Goal: Task Accomplishment & Management: Manage account settings

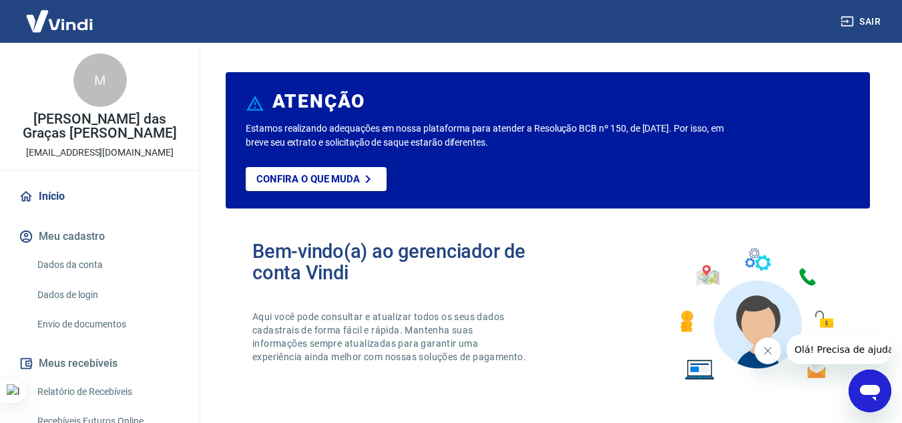
click at [94, 264] on link "Dados da conta" at bounding box center [108, 264] width 152 height 27
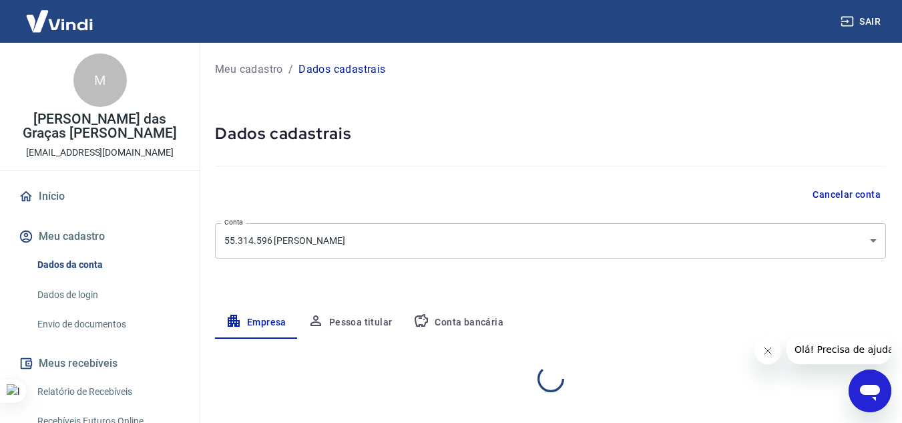
select select "BA"
select select "business"
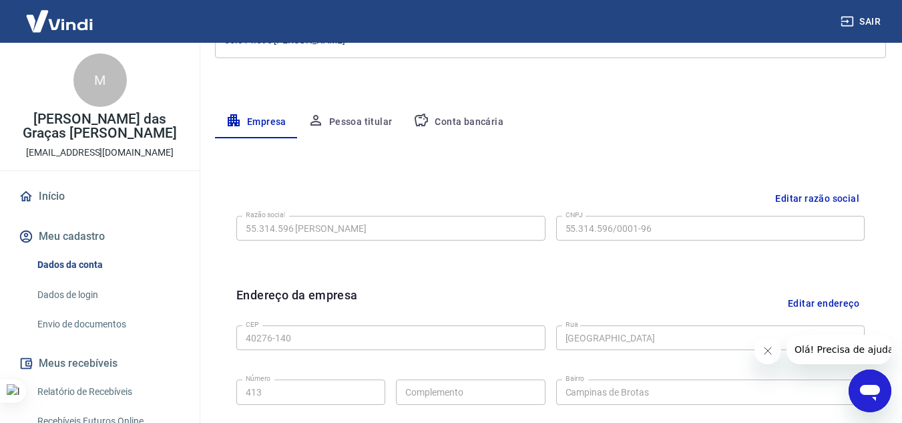
scroll to position [334, 0]
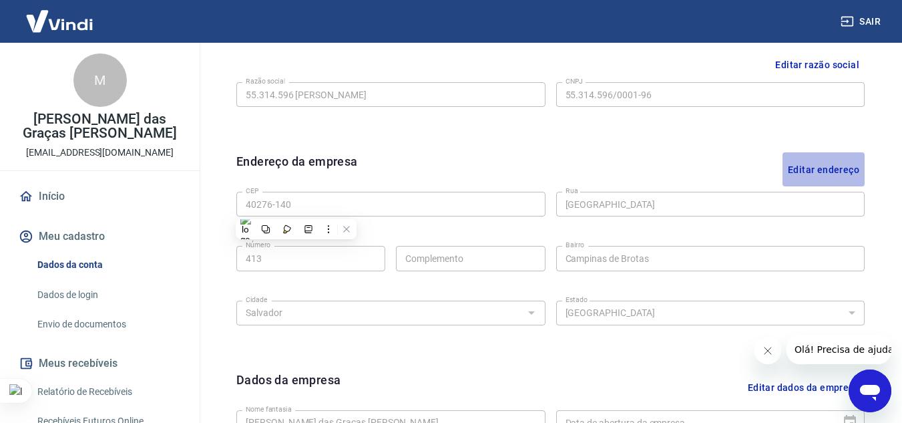
click at [810, 170] on button "Editar endereço" at bounding box center [823, 169] width 82 height 34
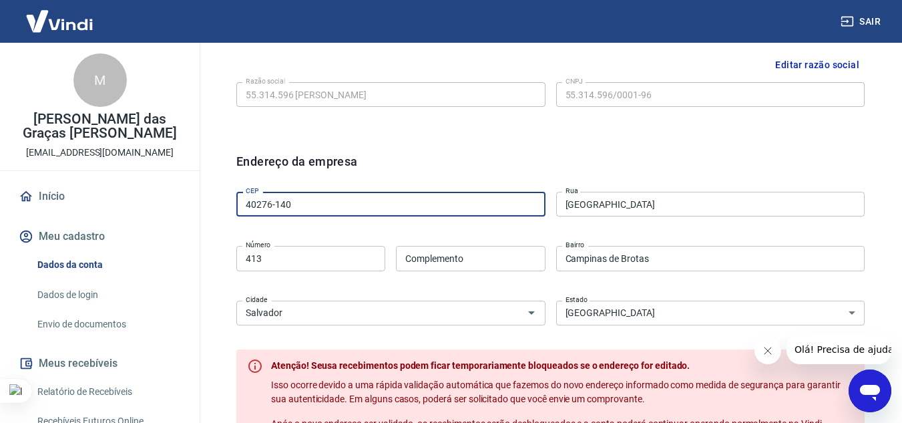
click at [358, 213] on input "40276-140" at bounding box center [390, 204] width 309 height 25
type input "42704-650"
click at [414, 169] on div "Endereço da empresa" at bounding box center [550, 169] width 628 height 34
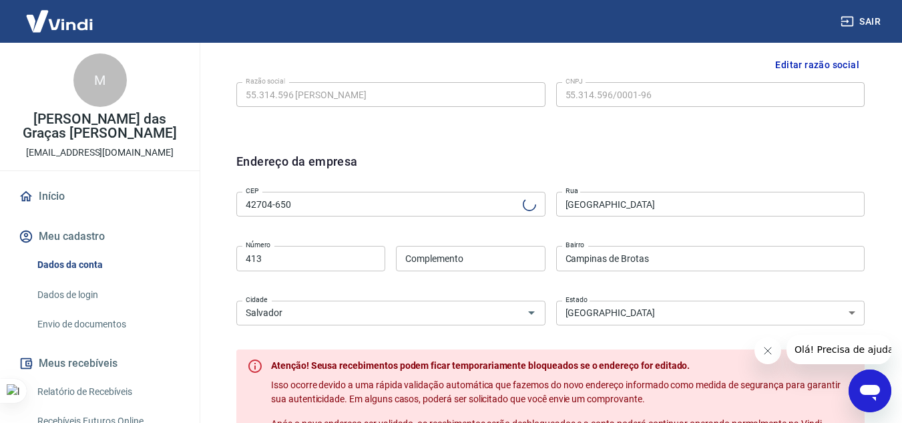
type input "Rua São Matheus"
type input "Vila Praiana"
type input "Lauro de Freitas"
drag, startPoint x: 267, startPoint y: 261, endPoint x: 225, endPoint y: 261, distance: 42.1
click at [225, 261] on div "Editar razão social Razão social 55.314.596 MARIA DAS GRACAS TEIXEIRA SIMOES Ra…" at bounding box center [550, 367] width 671 height 672
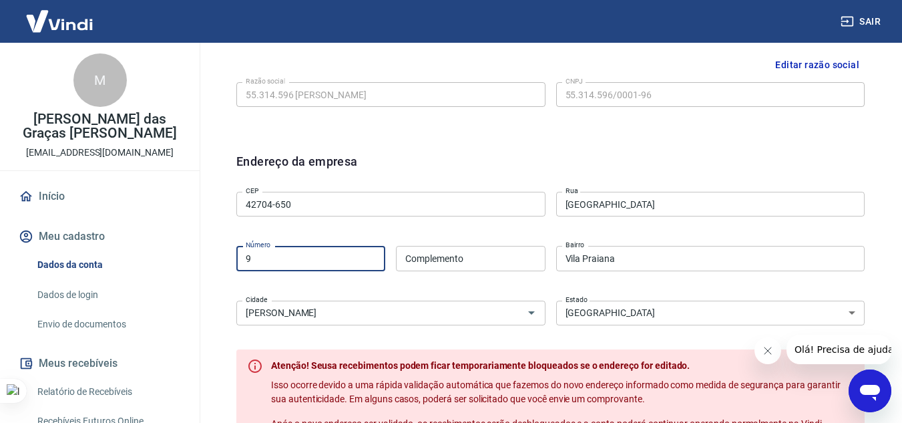
type input "9"
click at [481, 258] on input "Complemento" at bounding box center [470, 258] width 149 height 25
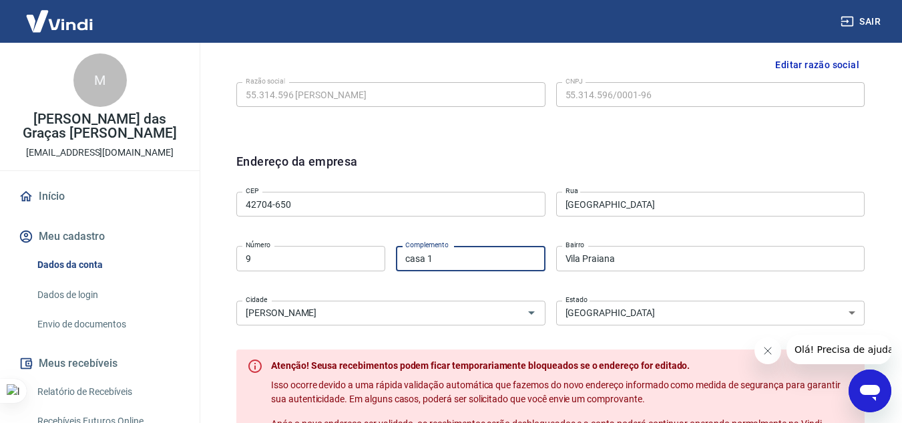
scroll to position [467, 0]
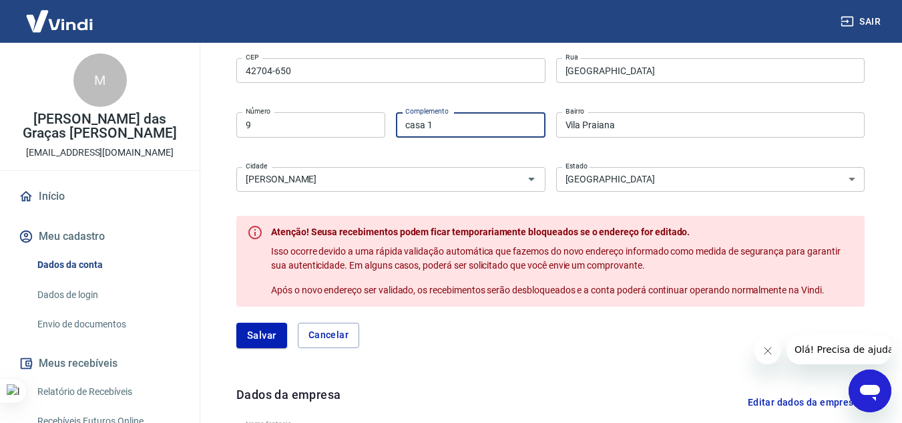
type input "casa 1"
click at [499, 320] on form "Endereço da empresa CEP 42704-650 CEP Rua Rua São Matheus Rua Número 9 Número C…" at bounding box center [550, 183] width 628 height 328
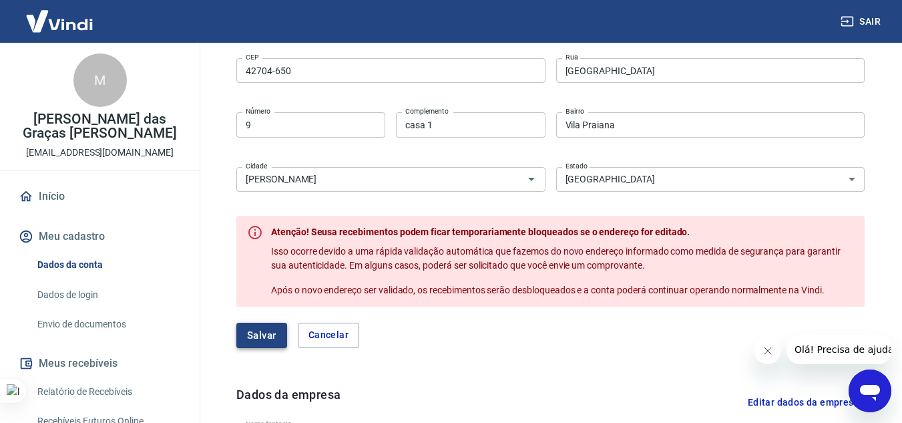
scroll to position [601, 0]
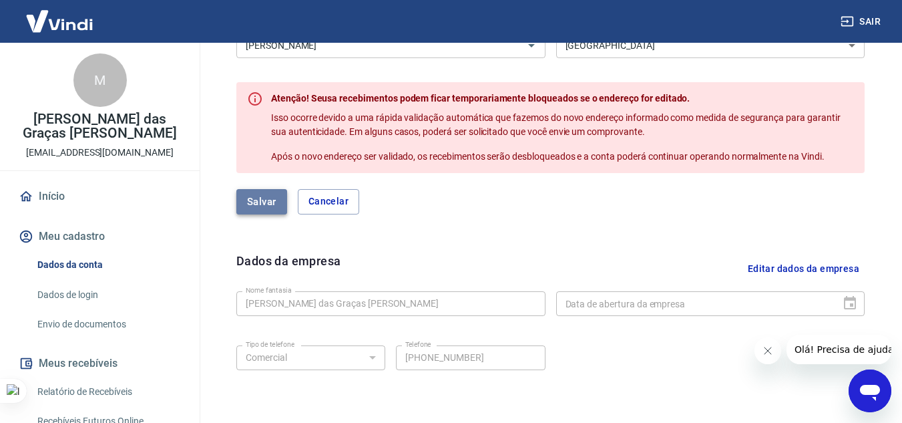
click at [272, 204] on button "Salvar" at bounding box center [261, 201] width 51 height 25
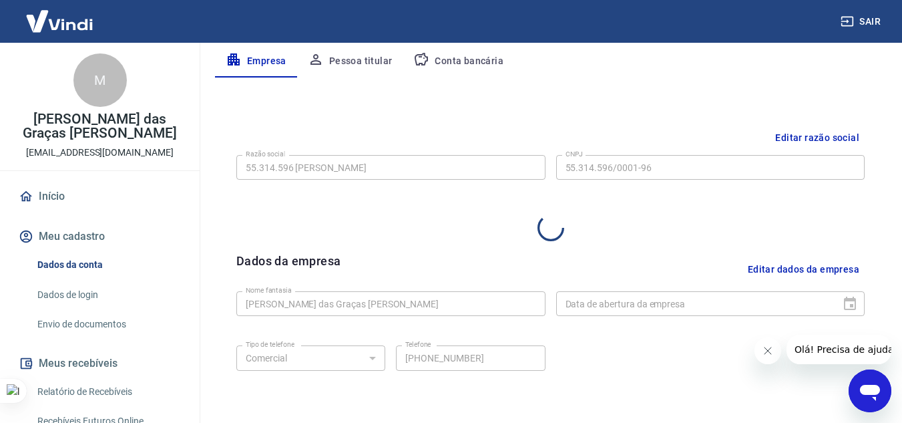
select select "BA"
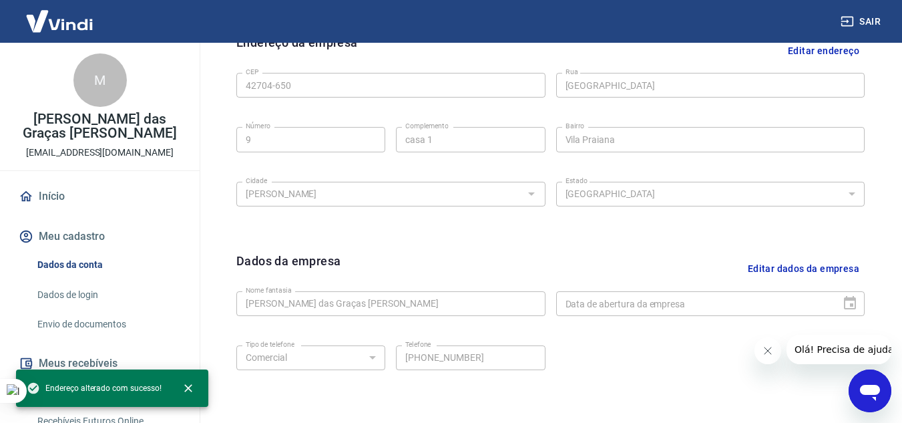
scroll to position [519, 0]
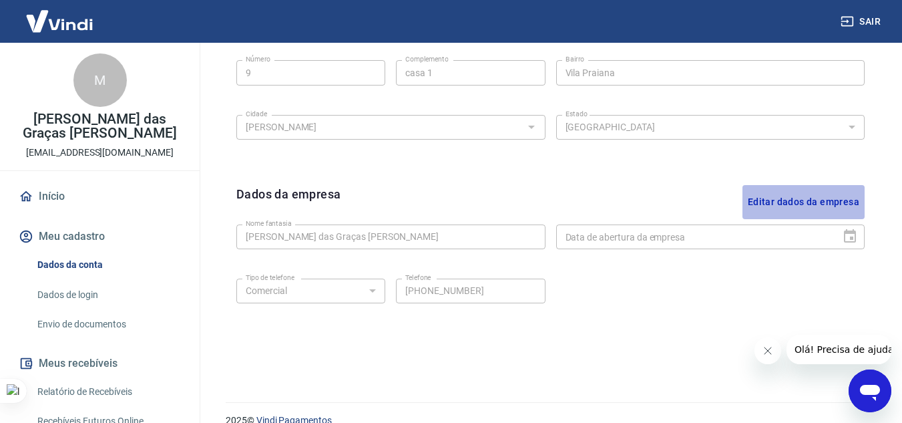
click at [782, 200] on button "Editar dados da empresa" at bounding box center [803, 202] width 122 height 34
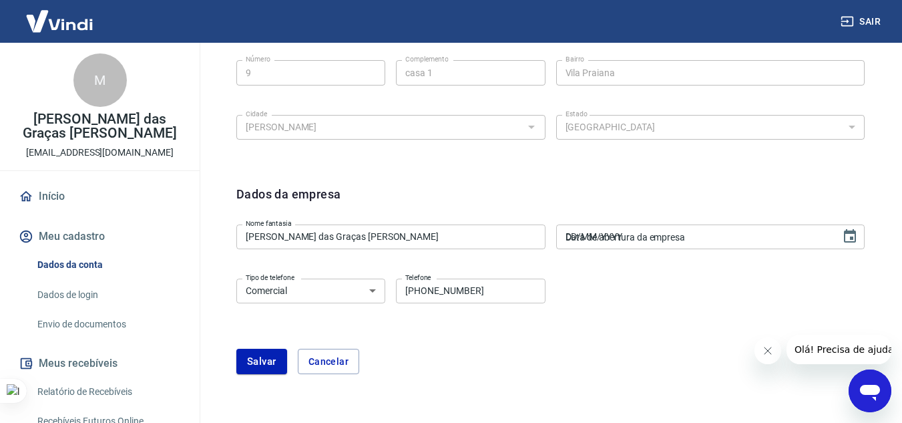
click at [680, 242] on input "DD/MM/YYYY" at bounding box center [694, 236] width 276 height 25
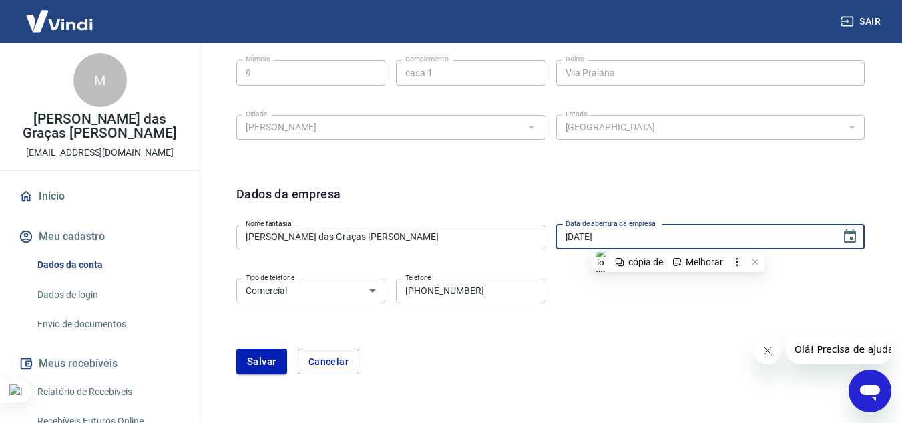
type input "[DATE]"
click at [644, 299] on div "Tipo de telefone Residencial Comercial Tipo de telefone Telefone (71) 92002-780…" at bounding box center [550, 300] width 628 height 54
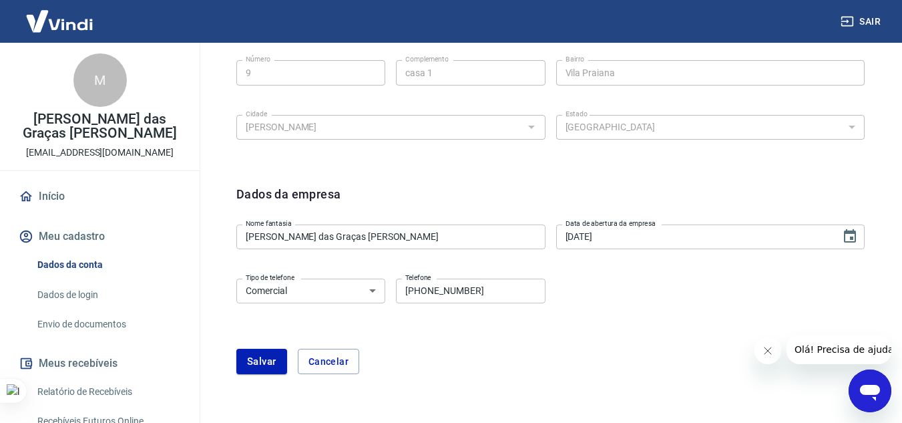
scroll to position [581, 0]
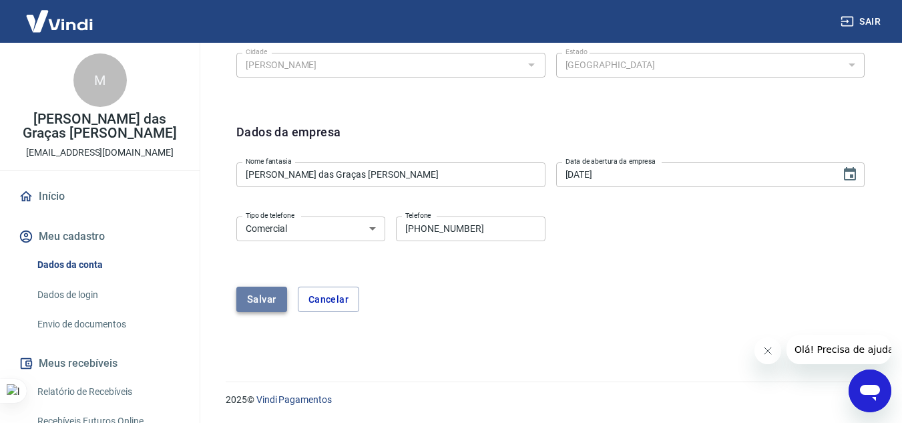
click at [269, 301] on button "Salvar" at bounding box center [261, 298] width 51 height 25
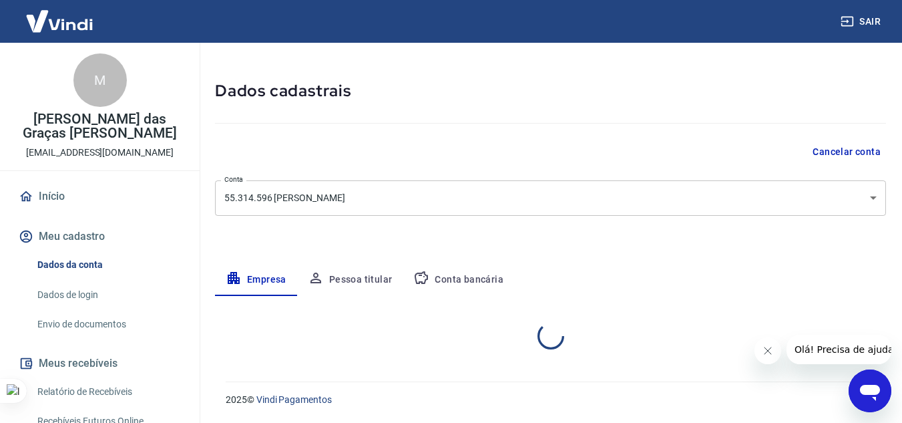
select select "BA"
select select "business"
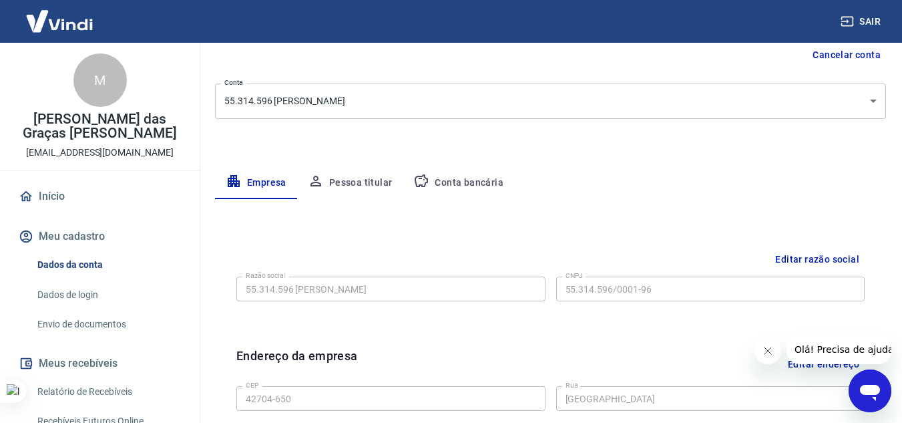
scroll to position [6, 0]
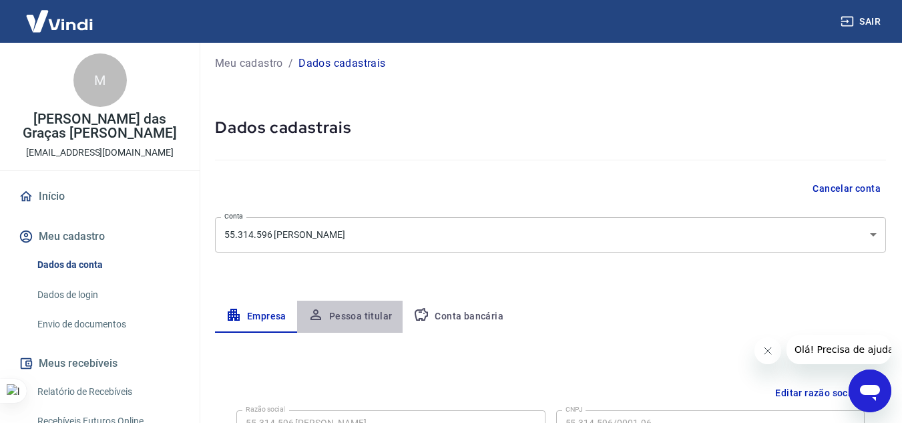
click at [364, 317] on button "Pessoa titular" at bounding box center [350, 316] width 106 height 32
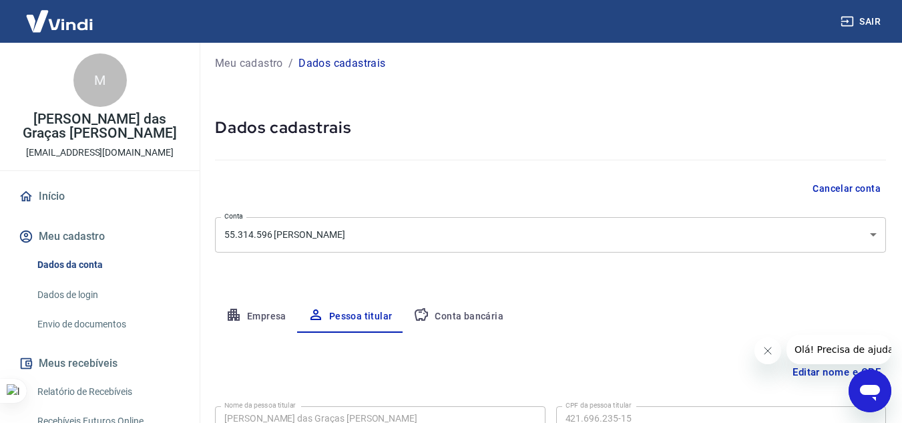
scroll to position [111, 0]
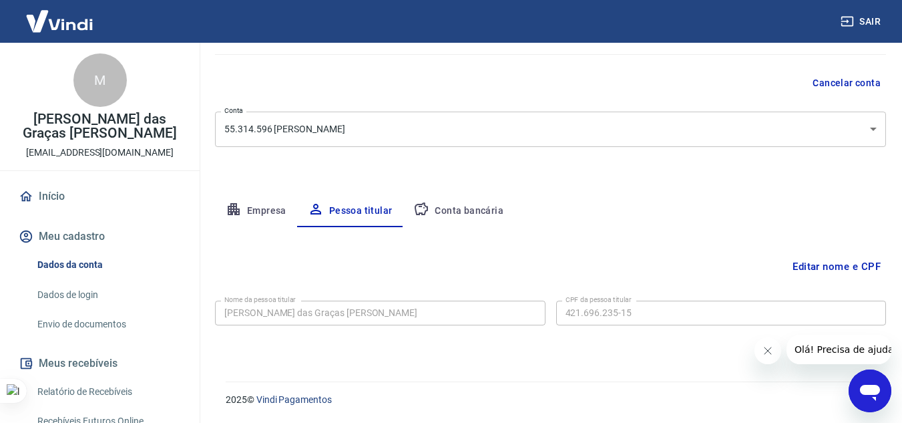
click at [481, 216] on button "Conta bancária" at bounding box center [458, 211] width 111 height 32
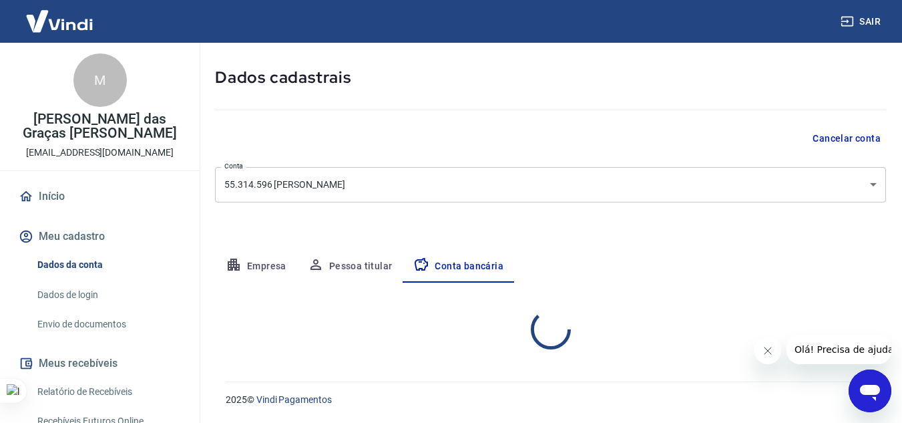
select select "1"
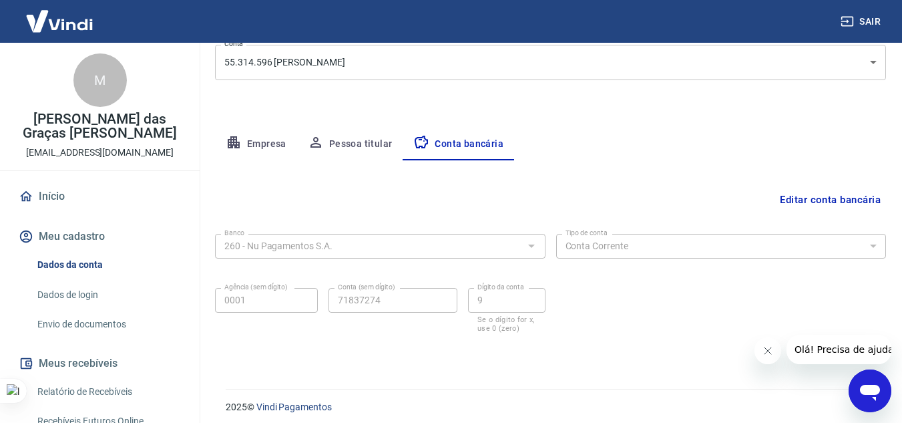
scroll to position [186, 0]
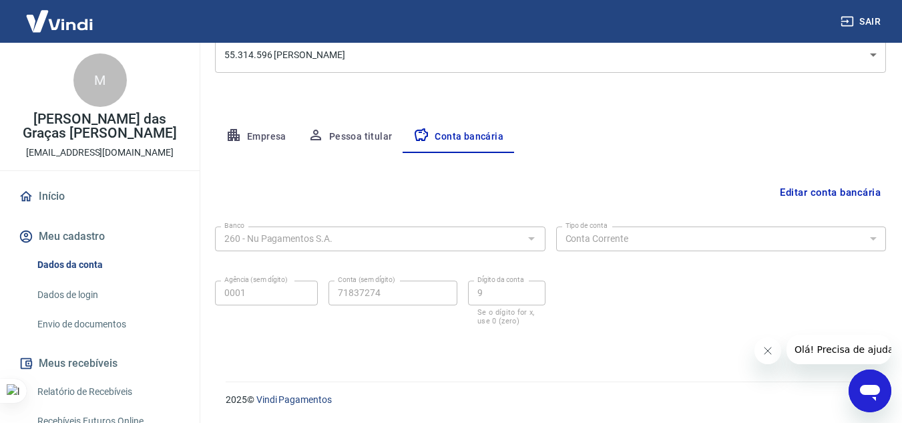
click at [642, 365] on div "2025 © Vindi Pagamentos" at bounding box center [548, 393] width 676 height 57
click at [83, 293] on link "Dados de login" at bounding box center [108, 294] width 152 height 27
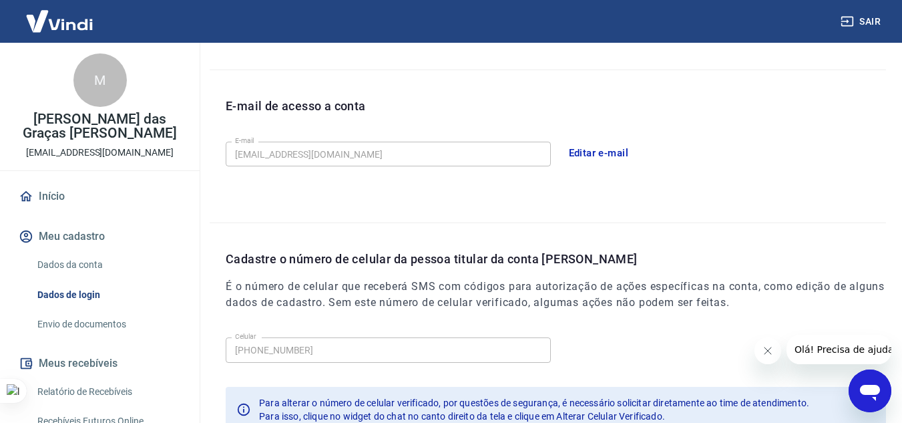
scroll to position [433, 0]
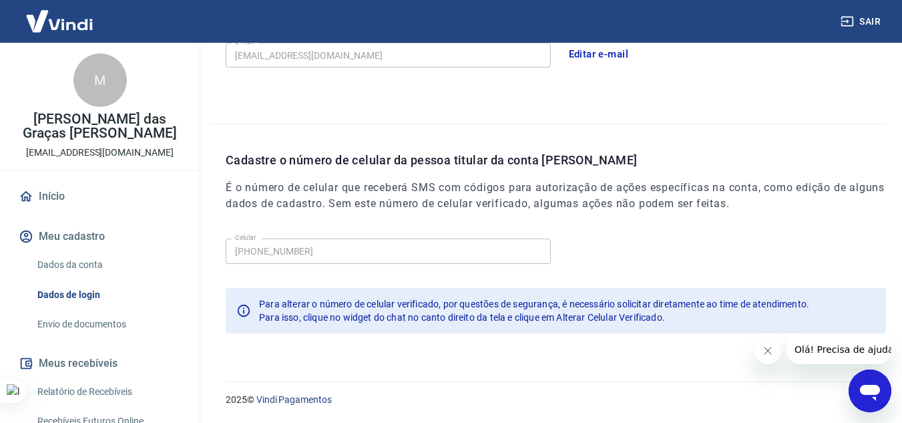
click at [97, 324] on link "Envio de documentos" at bounding box center [108, 323] width 152 height 27
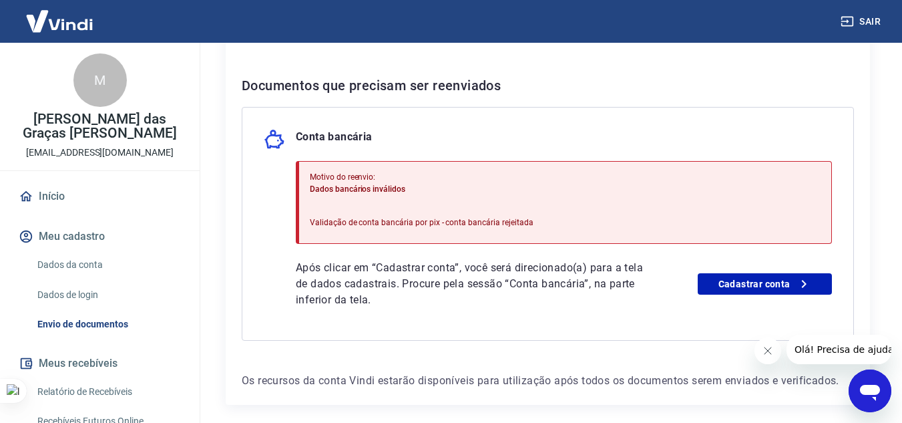
scroll to position [322, 0]
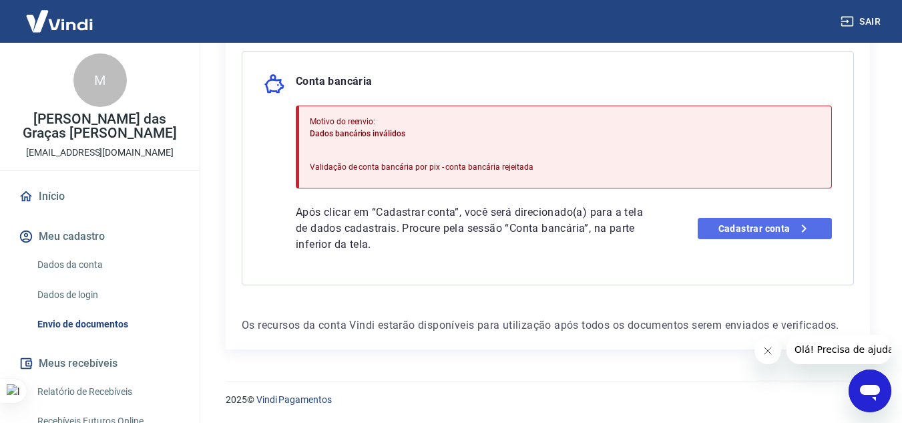
click at [734, 231] on link "Cadastrar conta" at bounding box center [765, 228] width 134 height 21
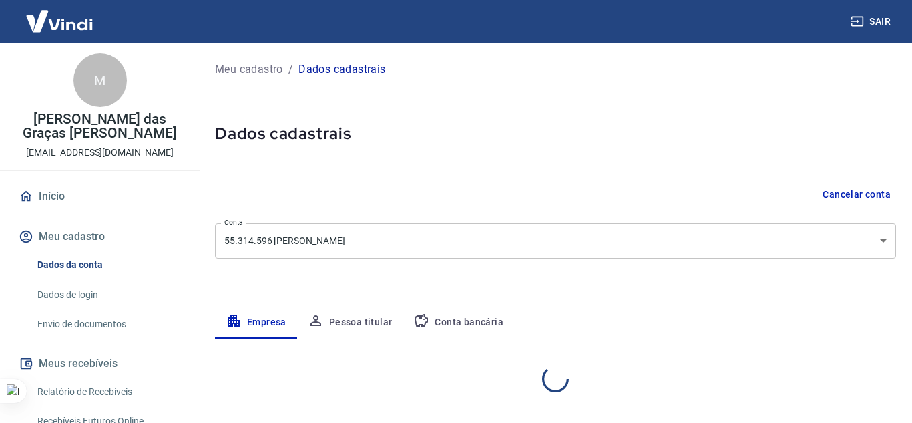
select select "BA"
select select "business"
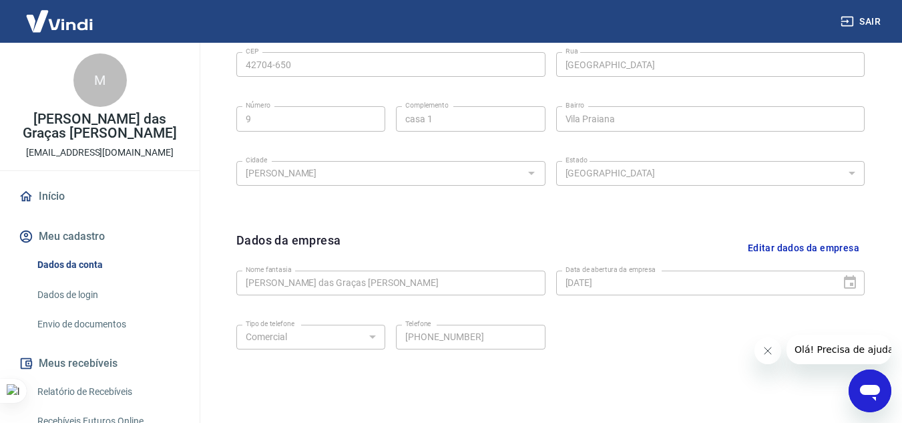
scroll to position [540, 0]
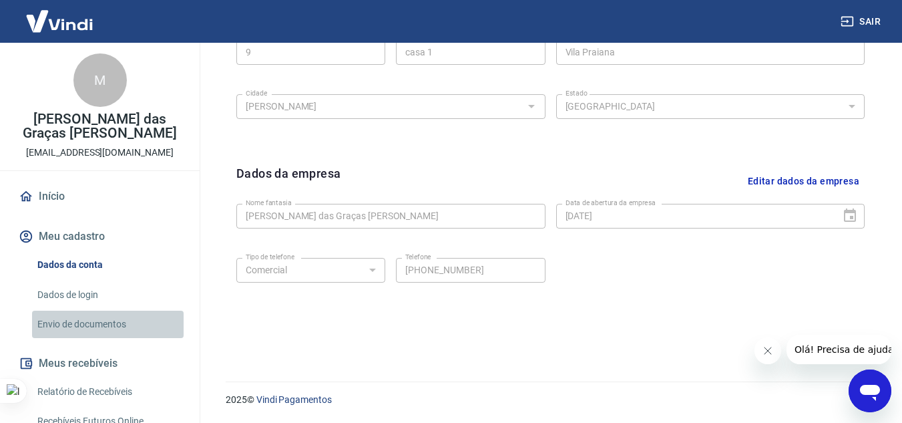
click at [122, 331] on link "Envio de documentos" at bounding box center [108, 323] width 152 height 27
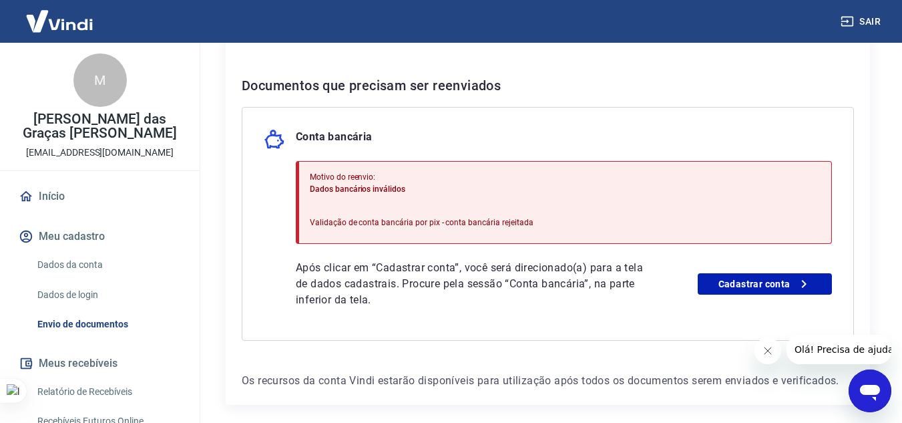
scroll to position [322, 0]
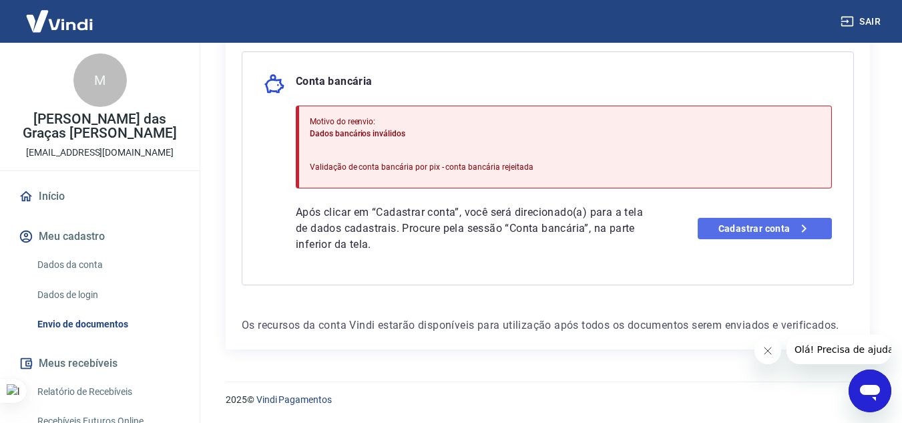
click at [722, 235] on link "Cadastrar conta" at bounding box center [765, 228] width 134 height 21
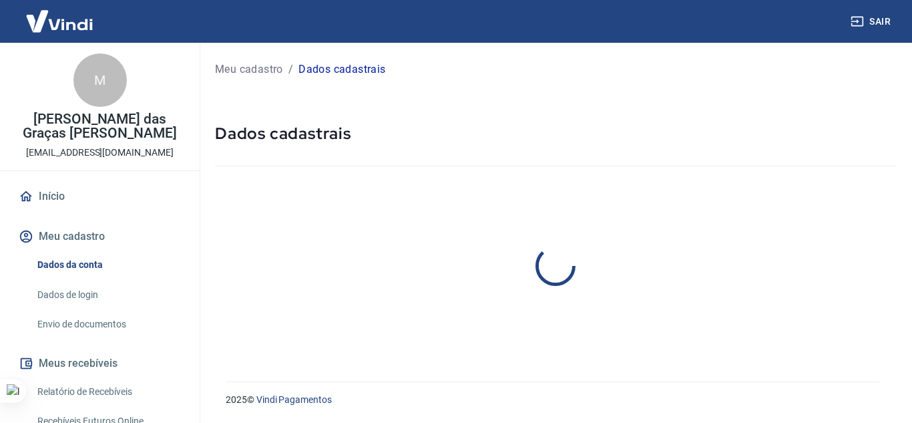
select select "BA"
select select "business"
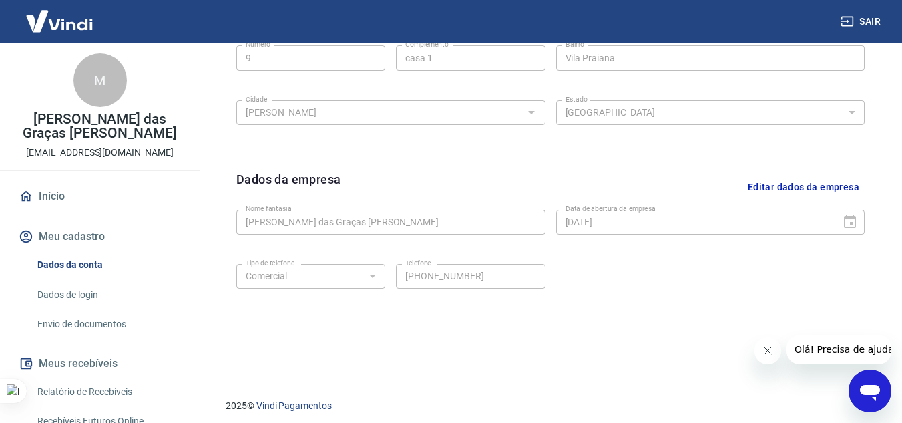
scroll to position [540, 0]
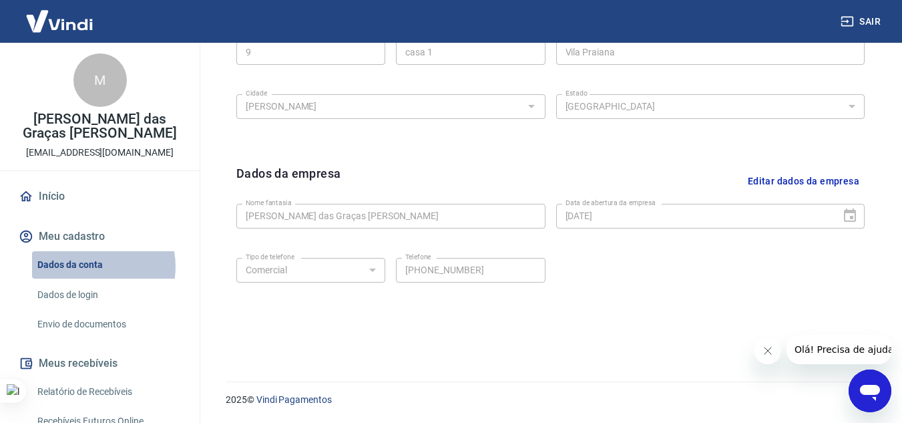
click at [87, 266] on link "Dados da conta" at bounding box center [108, 264] width 152 height 27
click at [864, 391] on icon "Abrir janela de mensagens" at bounding box center [870, 393] width 20 height 16
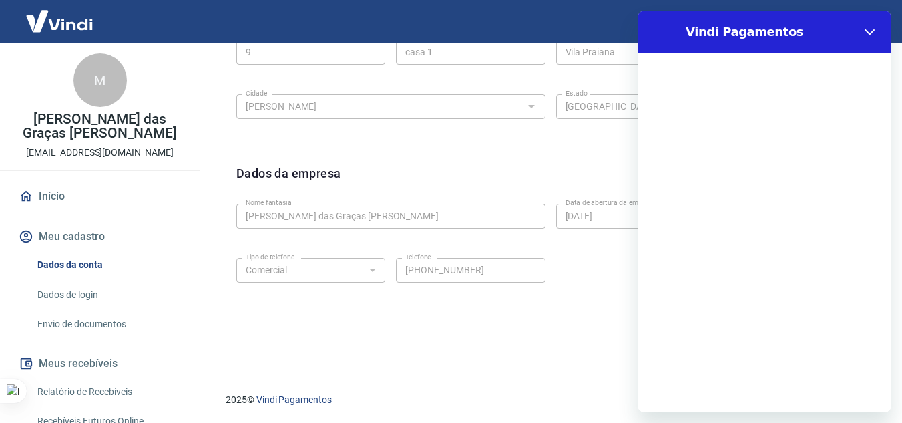
scroll to position [0, 0]
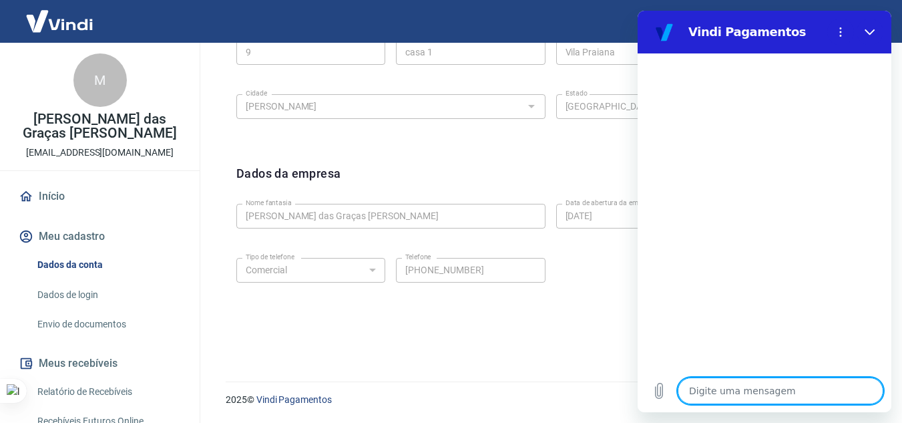
type textarea "O"
type textarea "x"
type textarea "Ol"
type textarea "x"
type textarea "Olá"
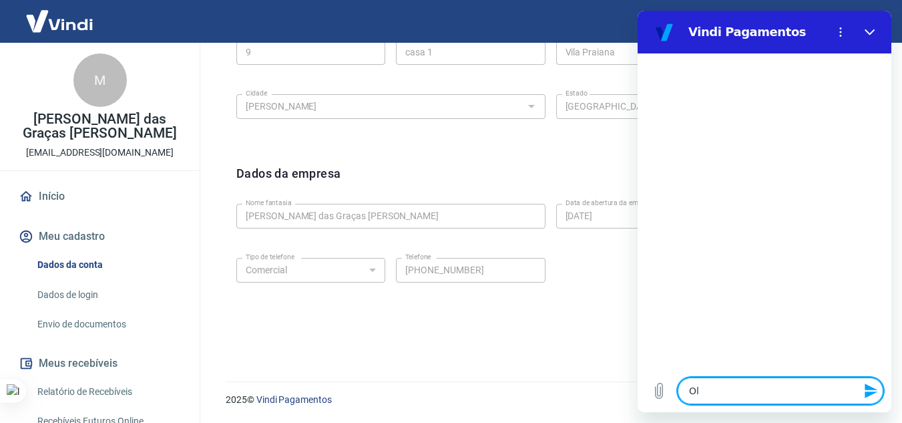
type textarea "x"
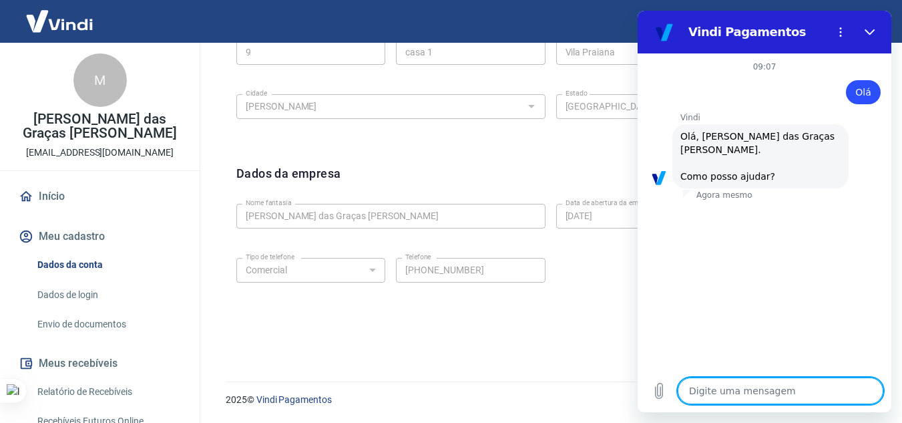
scroll to position [111, 0]
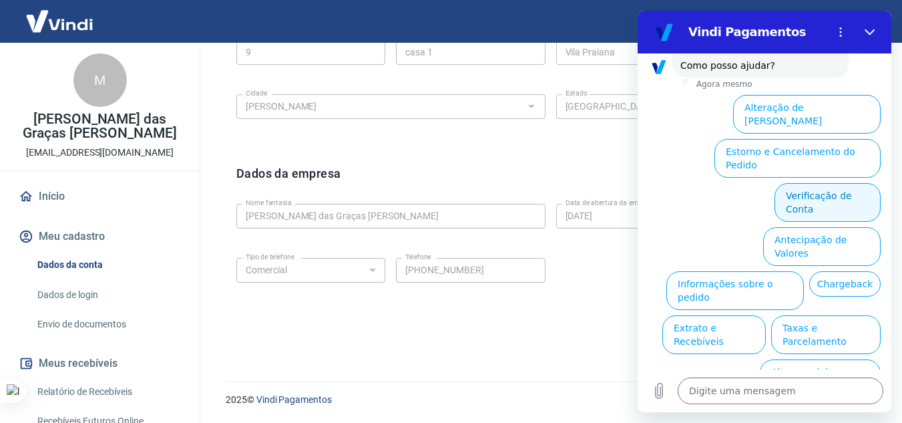
click at [793, 183] on button "Verificação de Conta" at bounding box center [827, 202] width 106 height 39
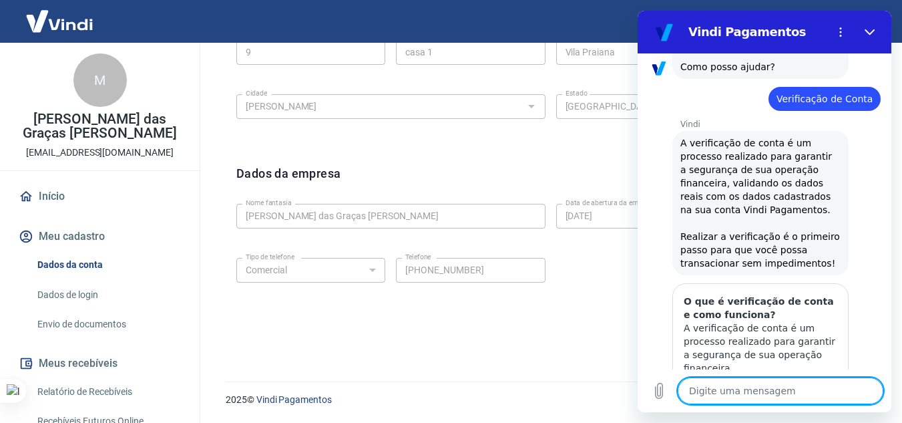
scroll to position [243, 0]
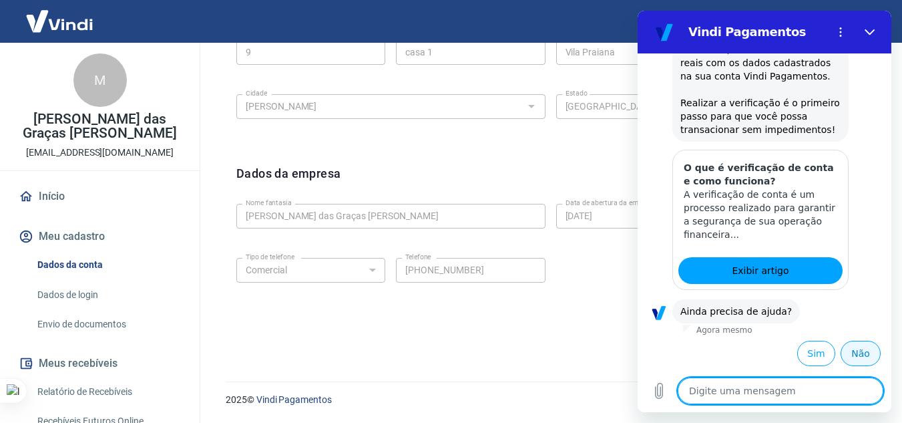
click at [850, 355] on button "Não" at bounding box center [860, 352] width 40 height 25
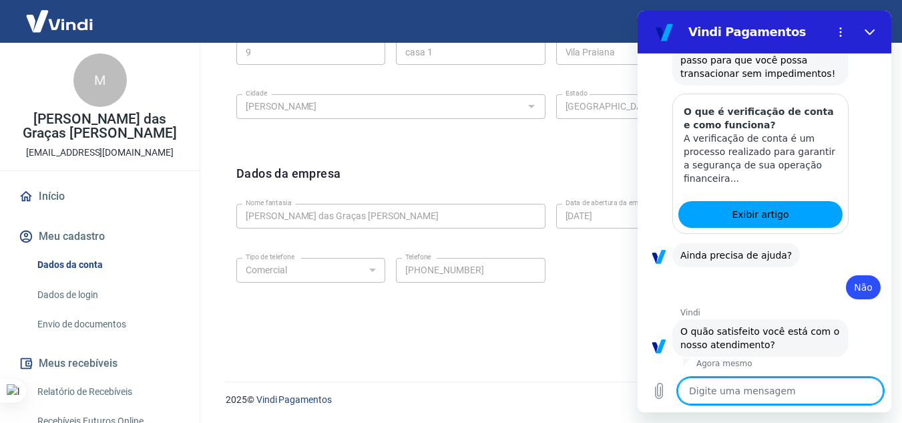
scroll to position [363, 0]
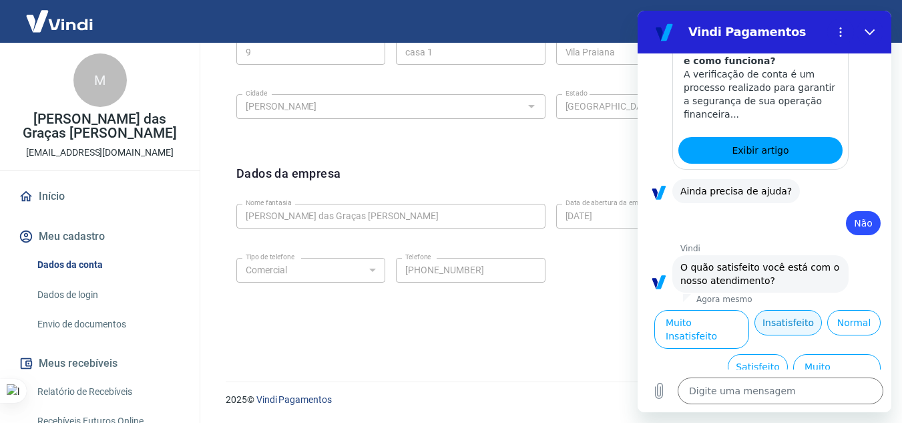
click at [822, 328] on button "Insatisfeito" at bounding box center [787, 322] width 67 height 25
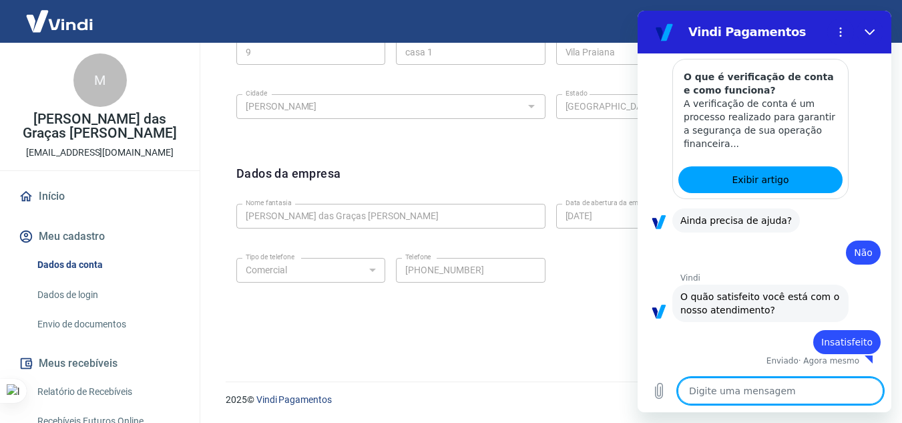
type textarea "x"
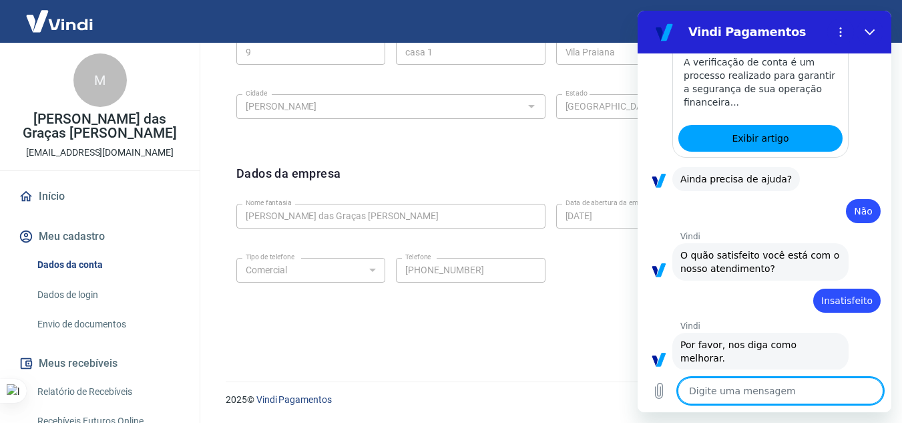
scroll to position [378, 0]
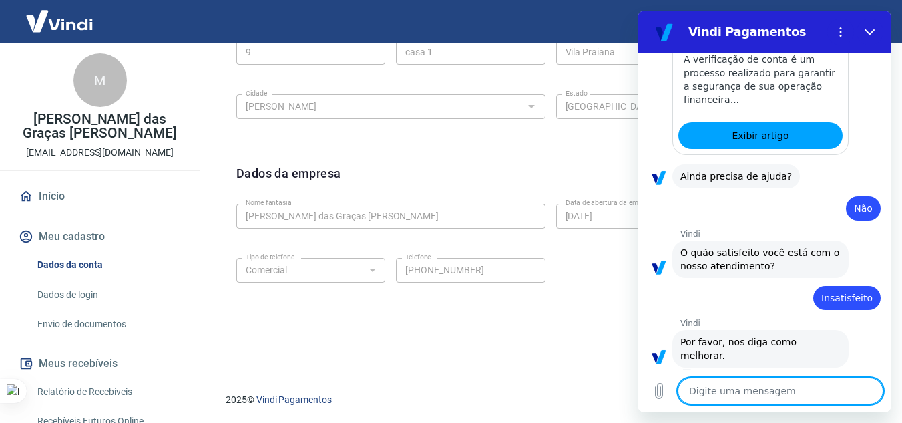
click at [737, 385] on textarea at bounding box center [781, 390] width 206 height 27
type textarea "q"
type textarea "x"
type textarea "qu"
type textarea "x"
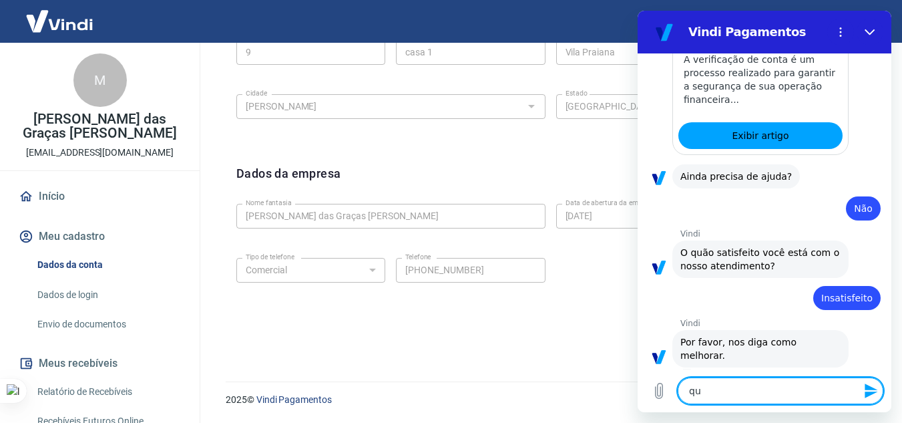
type textarea "que"
type textarea "x"
type textarea "quer"
type textarea "x"
type textarea "quero"
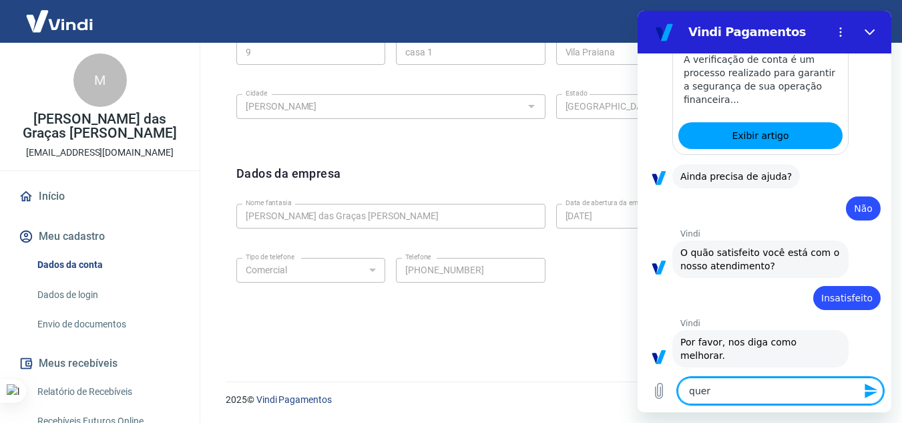
type textarea "x"
type textarea "quero"
type textarea "x"
type textarea "quero f"
type textarea "x"
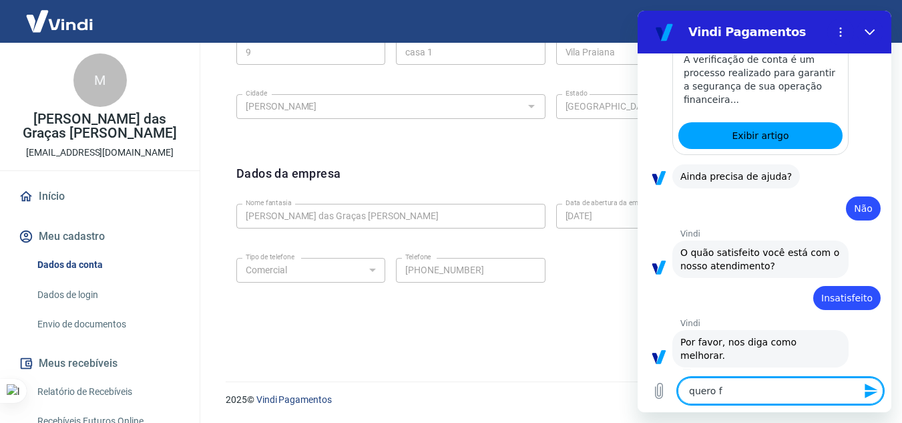
type textarea "quero fa"
type textarea "x"
type textarea "quero fal"
type textarea "x"
type textarea "quero fala"
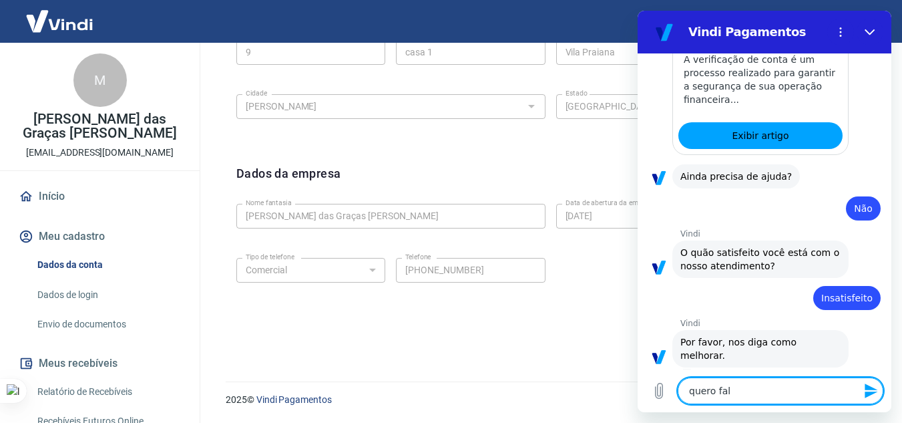
type textarea "x"
type textarea "quero falar"
type textarea "x"
type textarea "quero falar"
type textarea "x"
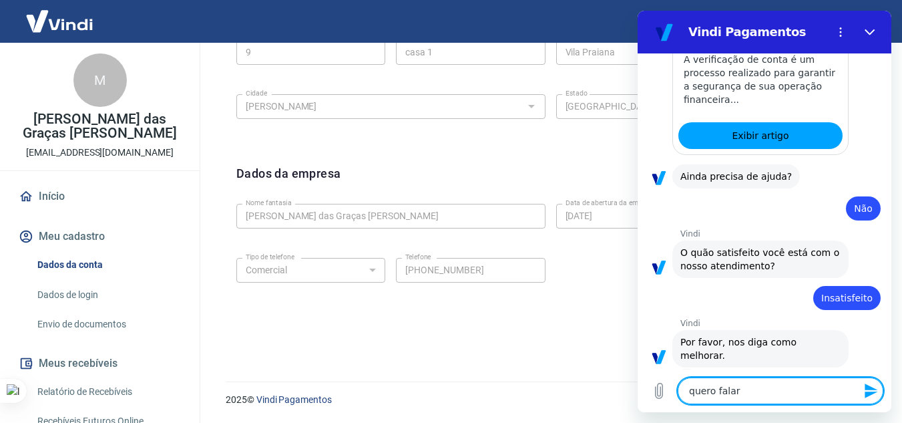
type textarea "quero falar c"
type textarea "x"
type textarea "quero falar co"
type textarea "x"
type textarea "quero falar com"
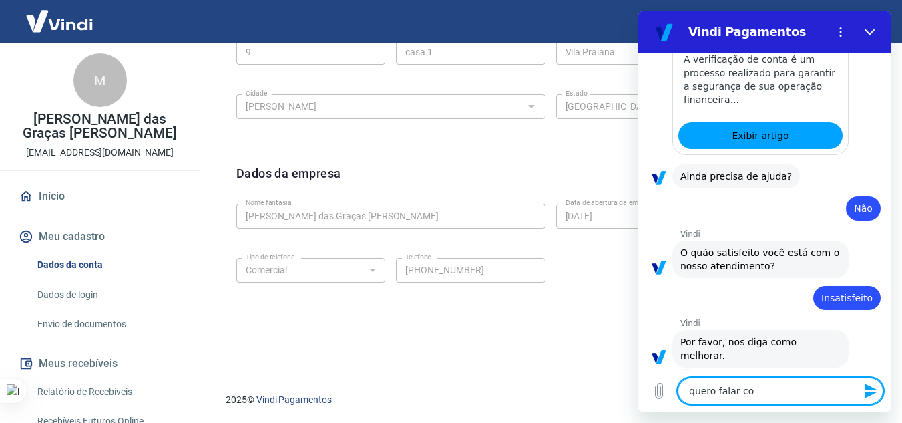
type textarea "x"
type textarea "quero falar com"
type textarea "x"
type textarea "quero falar com a"
type textarea "x"
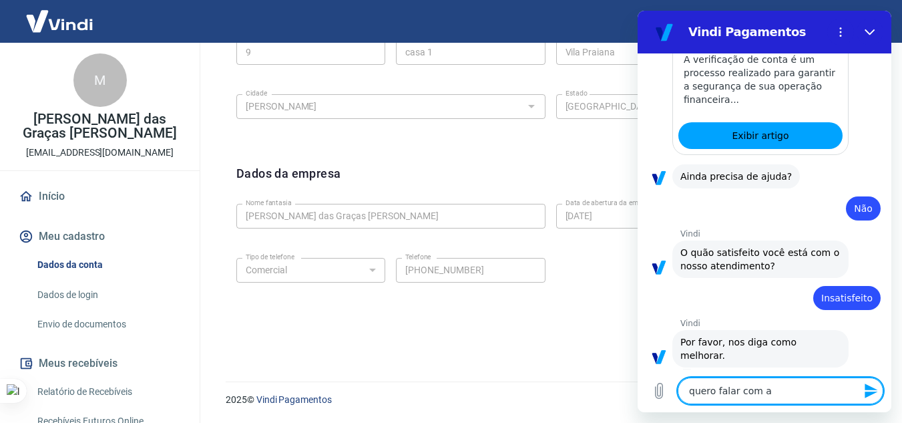
type textarea "quero falar com at"
type textarea "x"
type textarea "quero falar com ate"
type textarea "x"
type textarea "quero falar com aten"
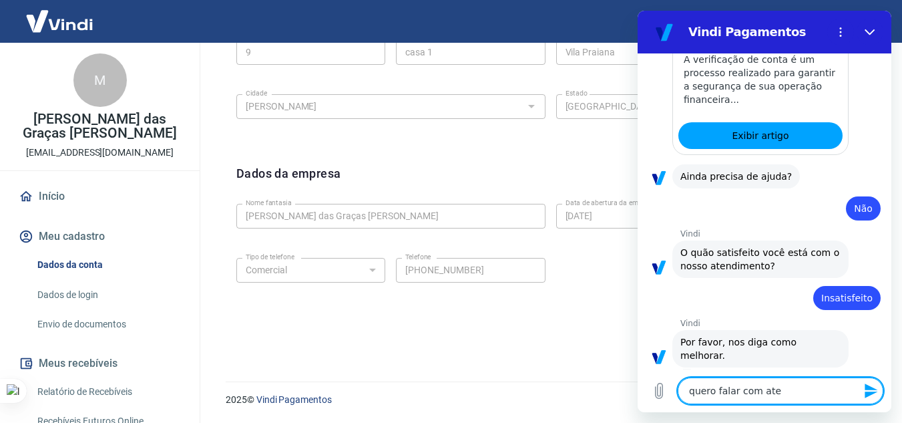
type textarea "x"
type textarea "quero falar com atend"
type textarea "x"
type textarea "quero falar com atende"
type textarea "x"
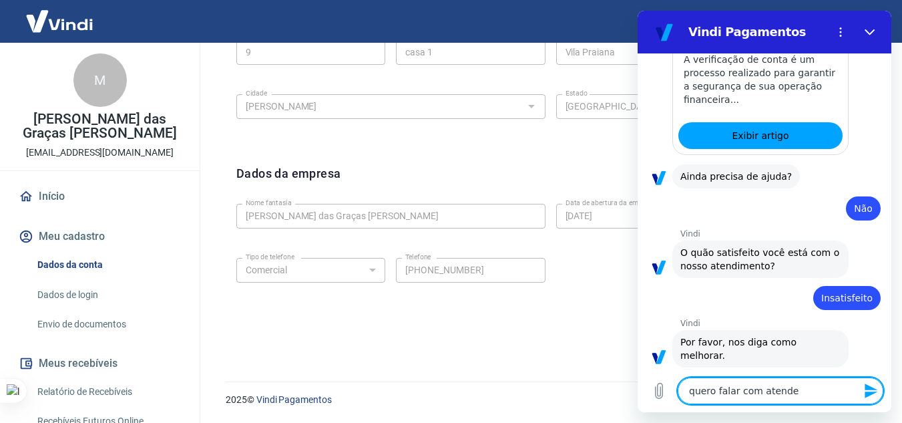
type textarea "quero falar com atenden"
type textarea "x"
type textarea "quero falar com atendent"
type textarea "x"
type textarea "quero falar com atendente"
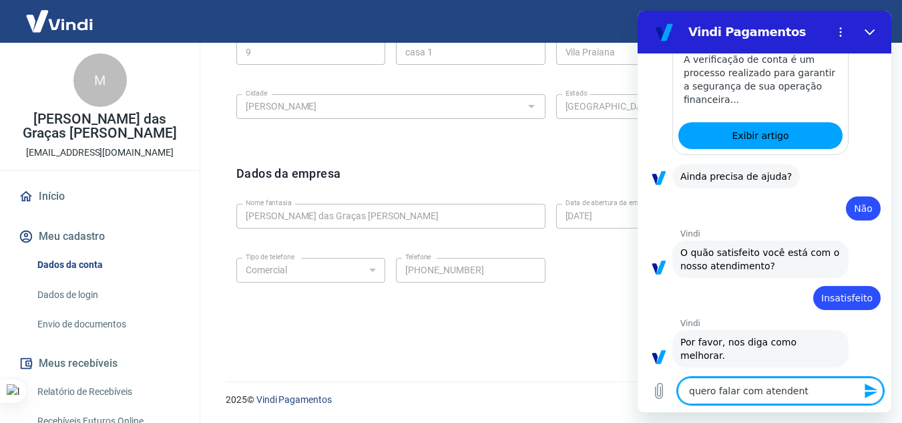
type textarea "x"
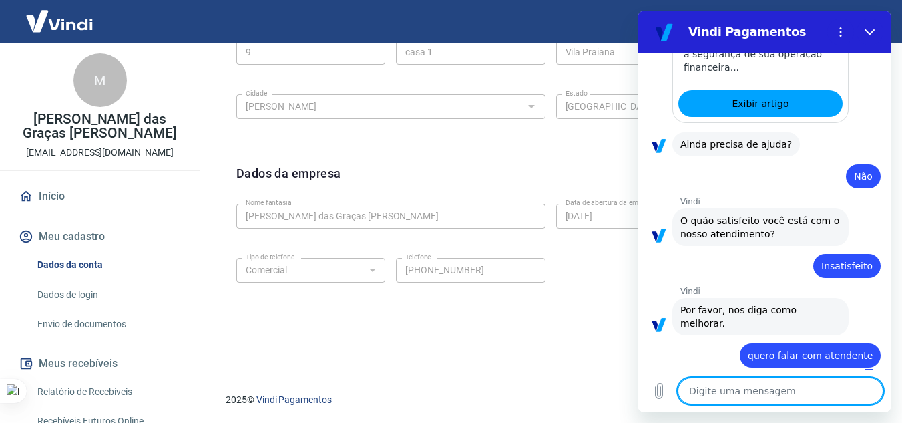
type textarea "x"
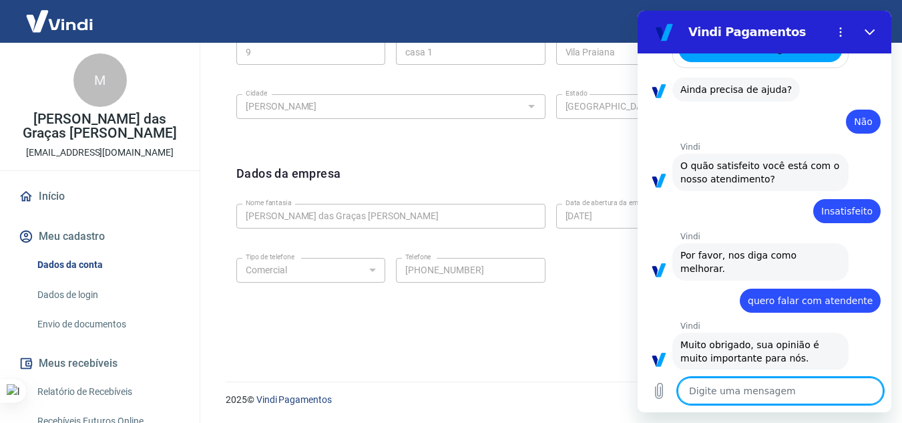
scroll to position [467, 0]
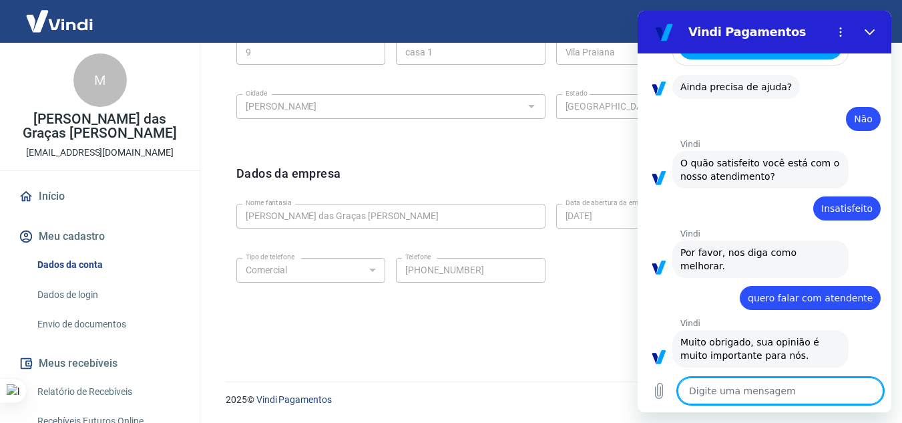
click at [805, 387] on textarea at bounding box center [781, 390] width 206 height 27
type textarea "o"
type textarea "x"
type textarea "ol"
type textarea "x"
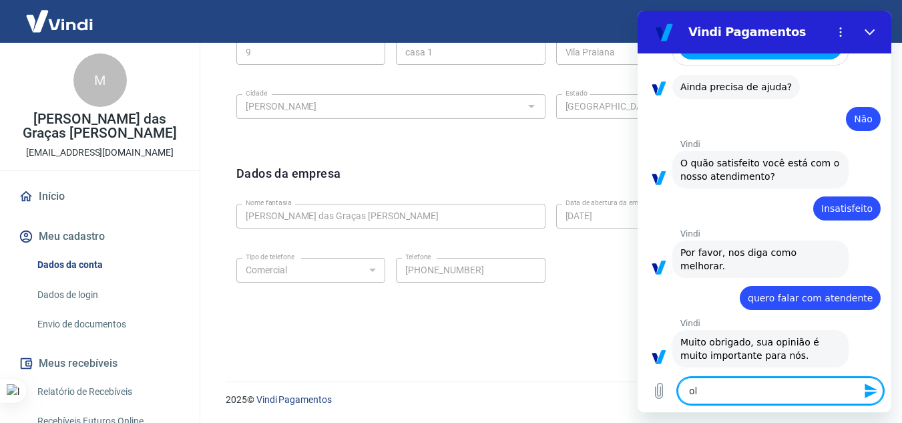
type textarea "ola"
type textarea "x"
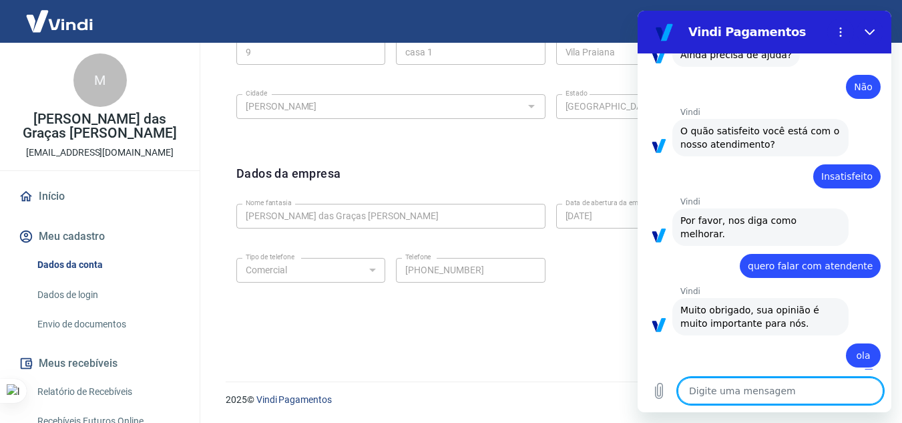
type textarea "x"
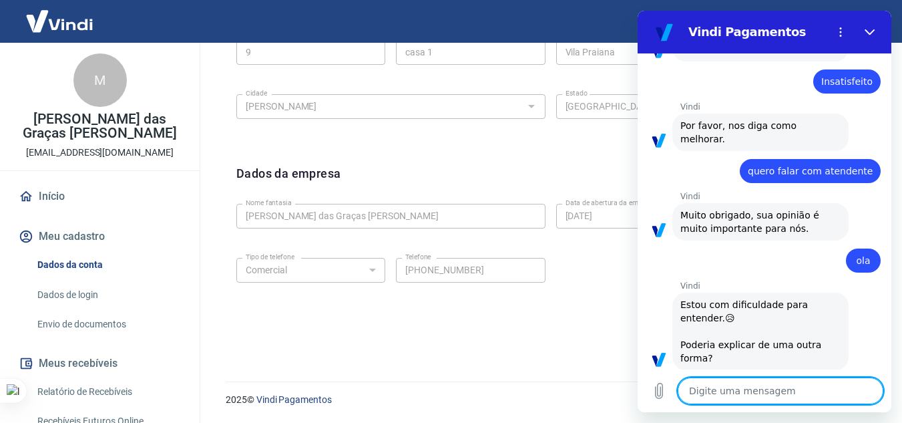
scroll to position [597, 0]
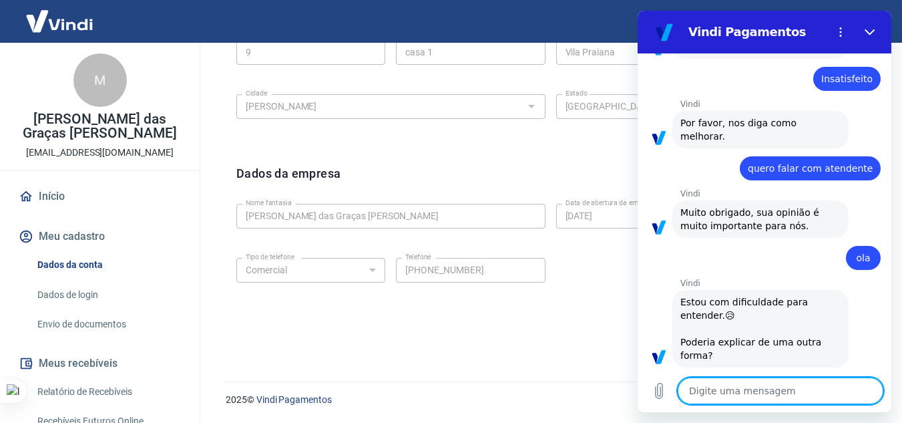
click at [754, 393] on textarea at bounding box center [781, 390] width 206 height 27
type textarea "P"
type textarea "x"
type textarea "Pr"
type textarea "x"
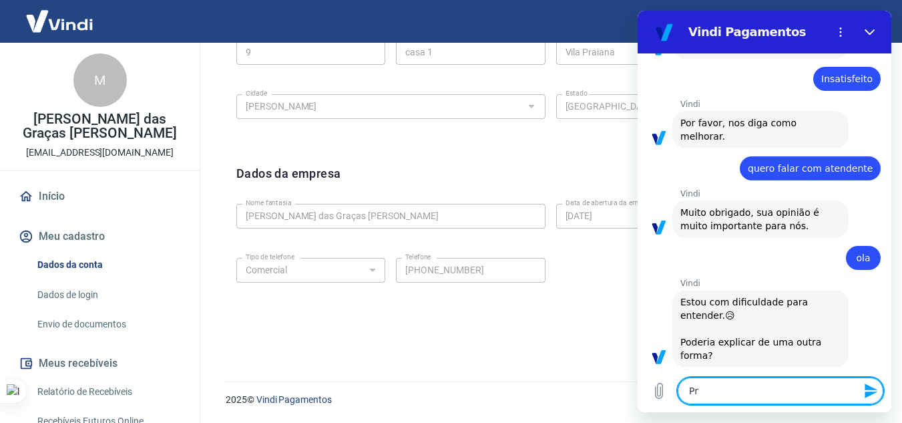
type textarea "Pre"
type textarea "x"
type textarea "Prec"
type textarea "x"
type textarea "Preci"
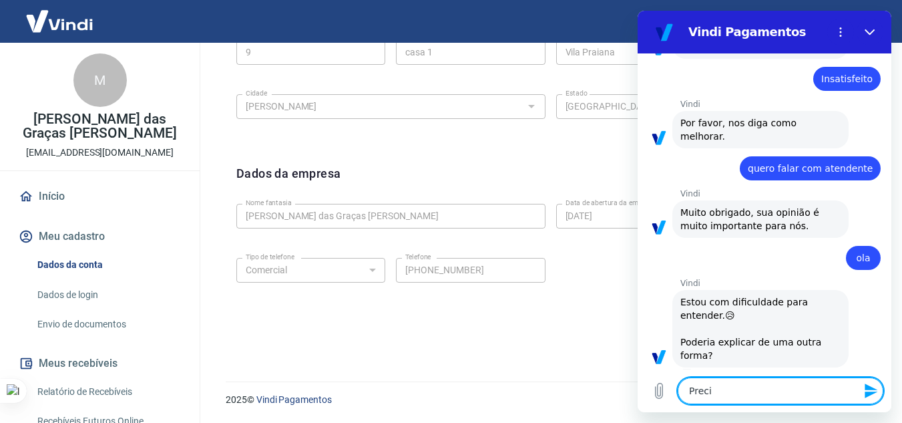
type textarea "x"
type textarea "Precis"
type textarea "x"
type textarea "Preciso"
type textarea "x"
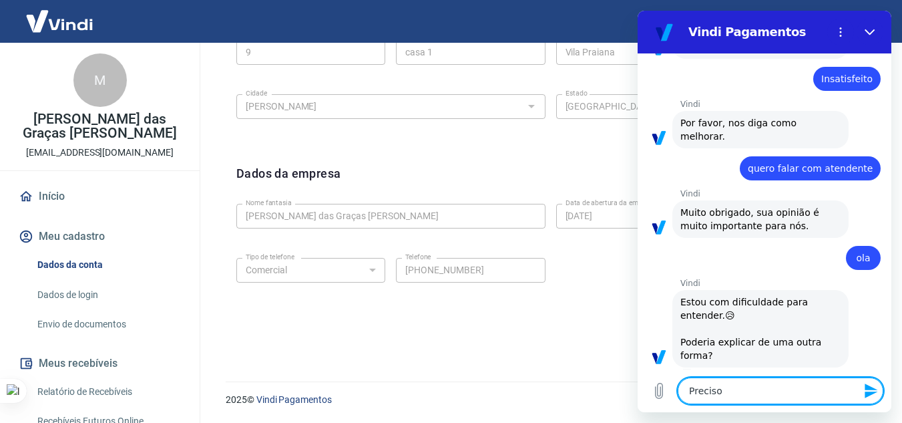
type textarea "Preciso"
type textarea "x"
type textarea "Preciso v"
type textarea "x"
type textarea "Preciso va"
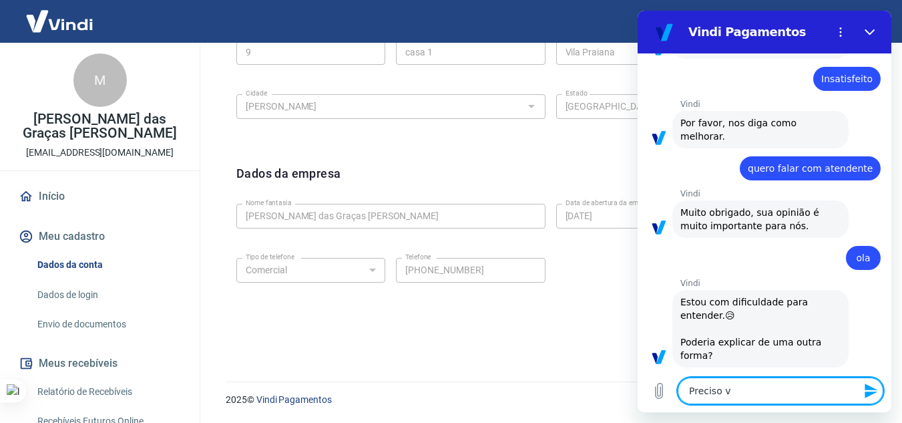
type textarea "x"
type textarea "Preciso val"
type textarea "x"
type textarea "[PERSON_NAME]"
type textarea "x"
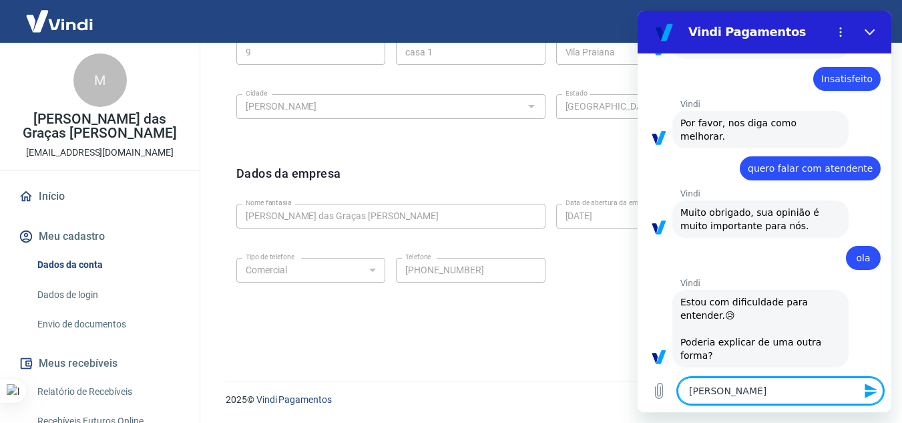
type textarea "Preciso valid"
type textarea "x"
type textarea "Preciso valida"
type textarea "x"
type textarea "Preciso validar"
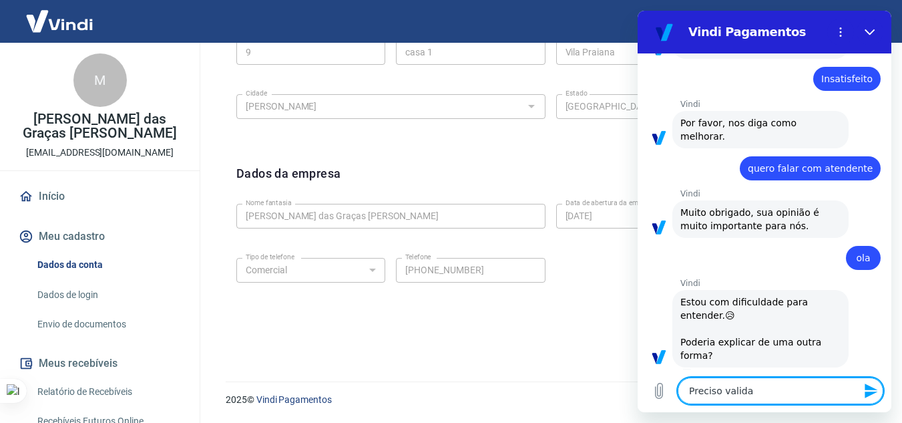
type textarea "x"
type textarea "Preciso validar"
type textarea "x"
type textarea "Preciso validar m"
type textarea "x"
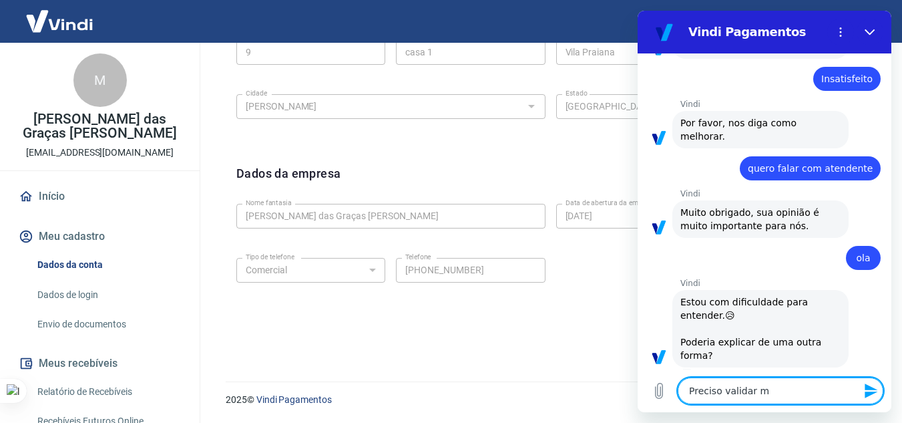
type textarea "Preciso validar mu"
type textarea "x"
type textarea "Preciso validar m"
type textarea "x"
type textarea "Preciso validar mi"
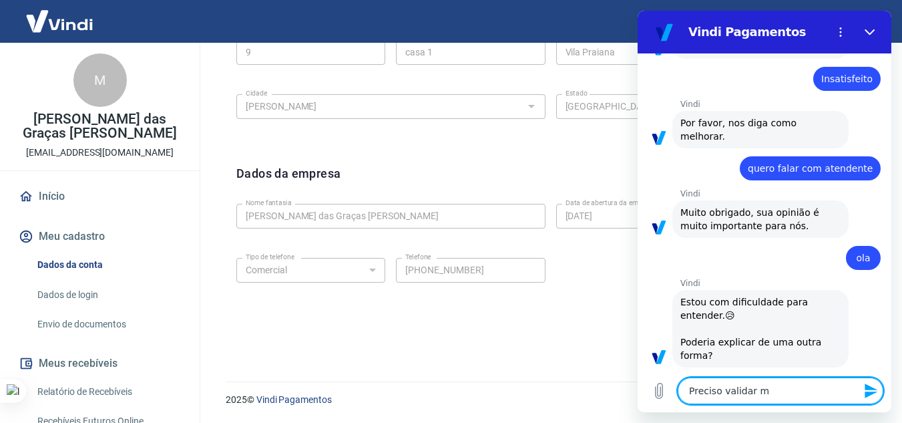
type textarea "x"
type textarea "Preciso validar min"
type textarea "x"
type textarea "Preciso validar minh"
type textarea "x"
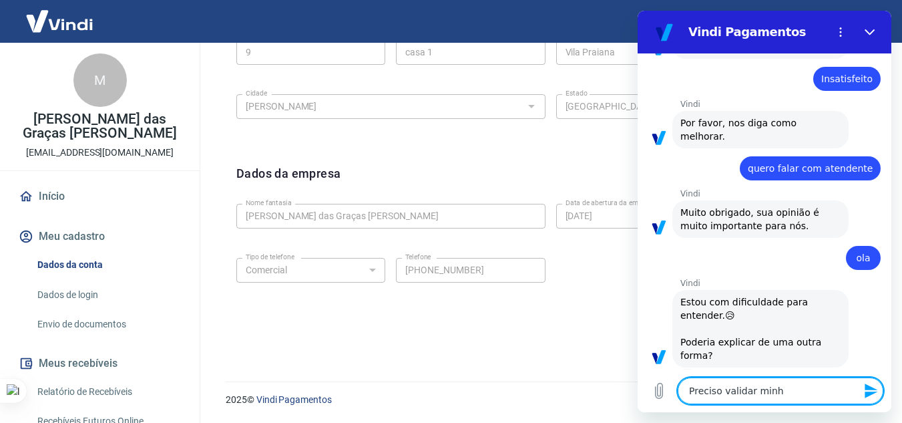
type textarea "Preciso validar minha"
type textarea "x"
type textarea "Preciso validar minha"
type textarea "x"
type textarea "Preciso validar minha c"
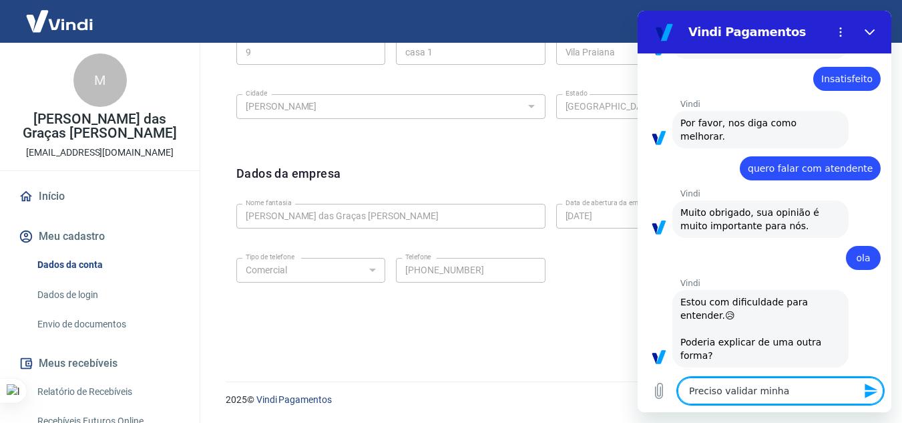
type textarea "x"
type textarea "Preciso validar minha co"
type textarea "x"
type textarea "Preciso validar minha con"
type textarea "x"
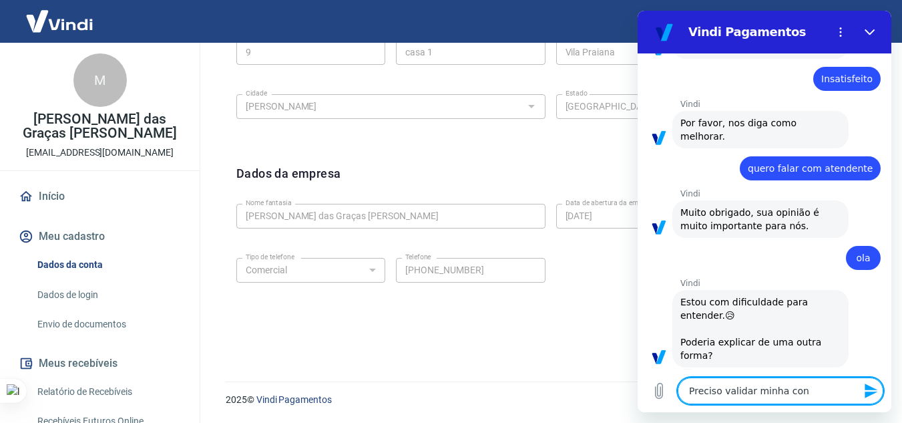
type textarea "Preciso validar minha cont"
type textarea "x"
type textarea "Preciso validar minha conta"
type textarea "x"
type textarea "Preciso validar minha conta"
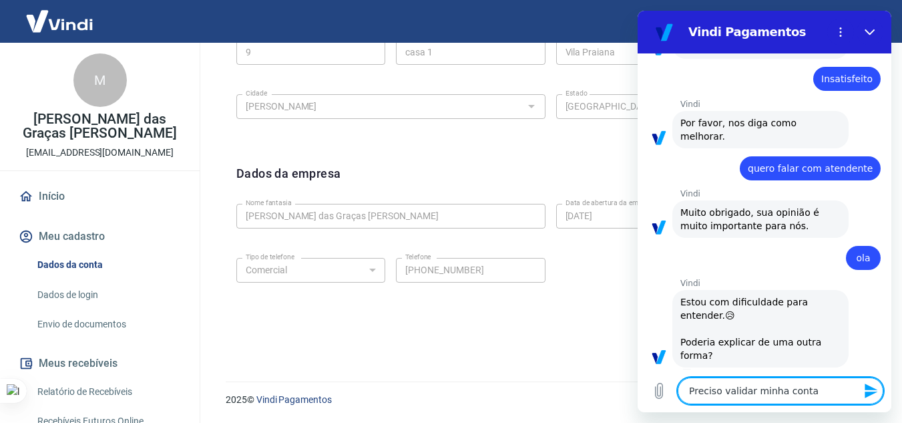
type textarea "x"
type textarea "Preciso validar minha conta b"
type textarea "x"
type textarea "Preciso validar minha conta ba"
type textarea "x"
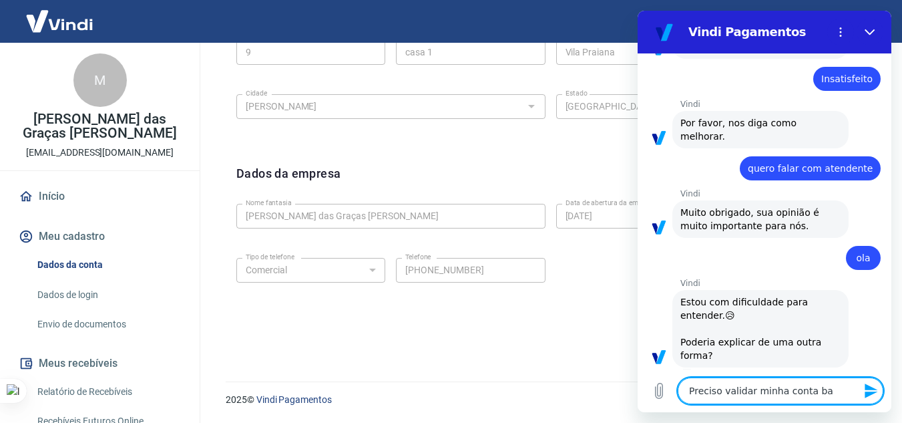
type textarea "Preciso validar minha conta ban"
type textarea "x"
type textarea "Preciso validar minha conta banc"
type textarea "x"
type textarea "Preciso validar minha conta bancá"
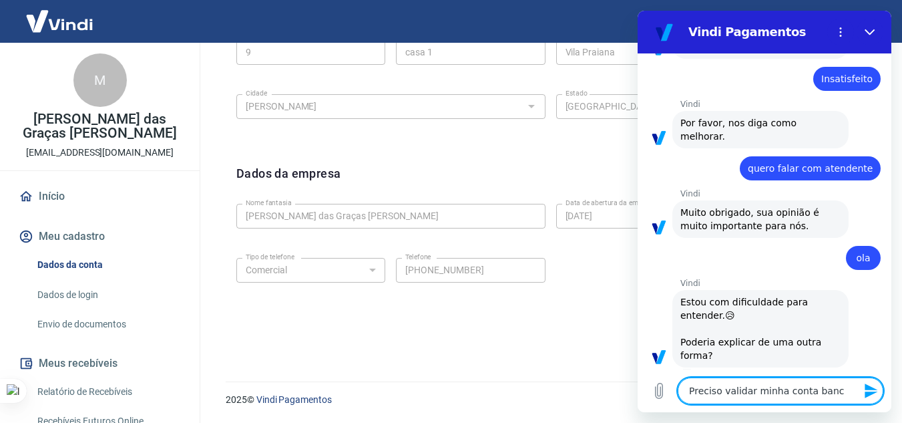
type textarea "x"
type textarea "Preciso validar minha conta bancár"
type textarea "x"
type textarea "Preciso validar minha conta bancári"
type textarea "x"
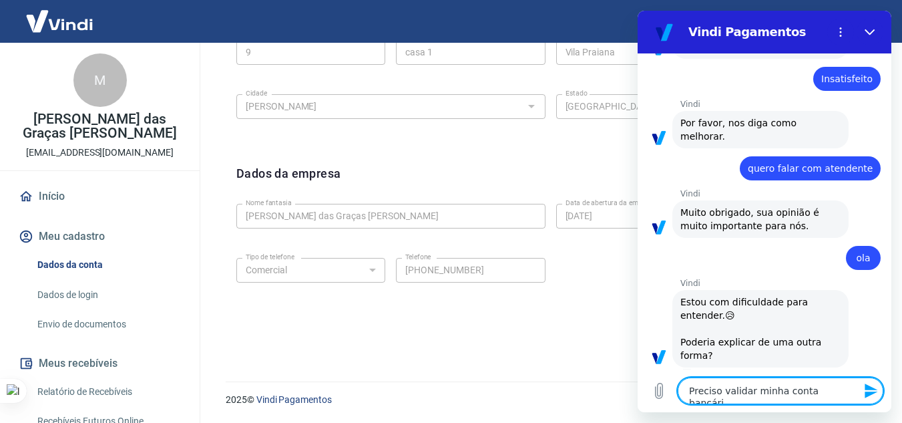
type textarea "Preciso validar minha conta bancária"
type textarea "x"
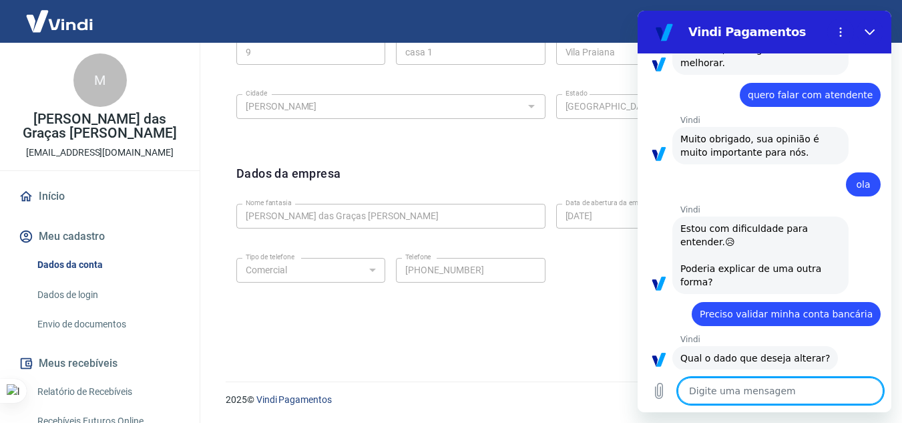
scroll to position [796, 0]
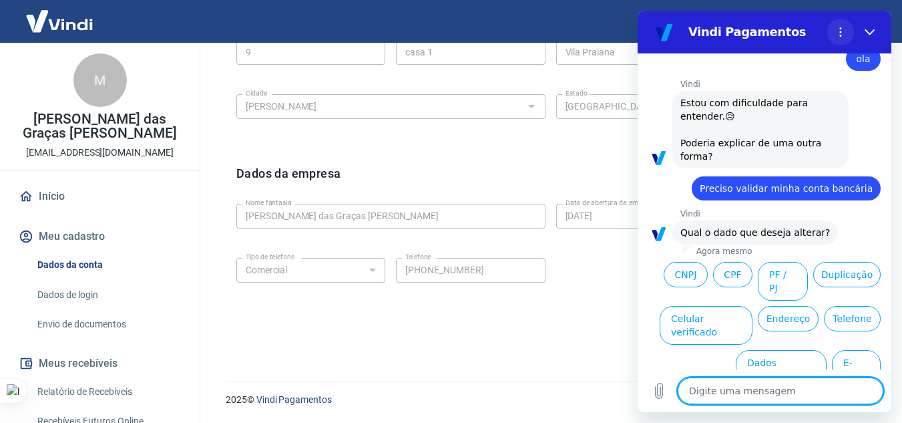
click at [834, 33] on button "Menu de opções" at bounding box center [840, 32] width 27 height 27
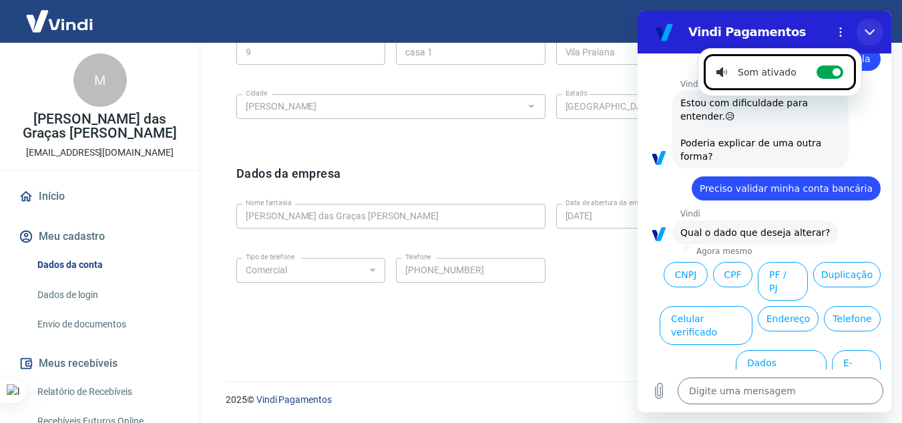
click at [868, 34] on icon "Fechar" at bounding box center [870, 32] width 11 height 11
type textarea "x"
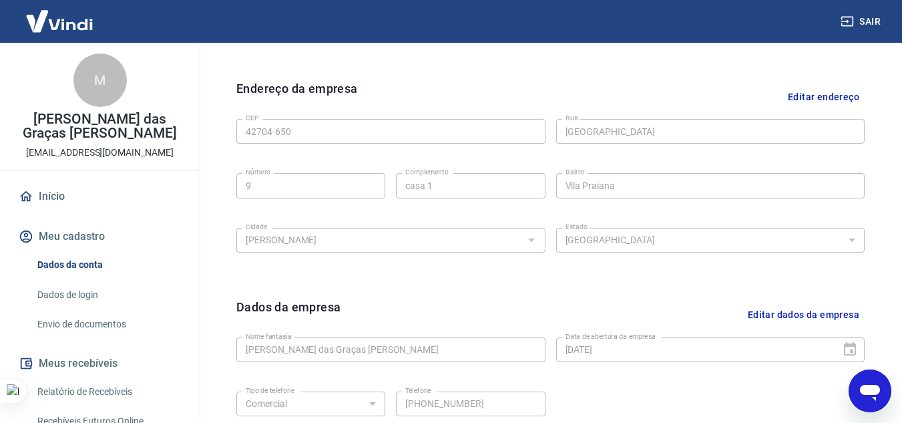
scroll to position [540, 0]
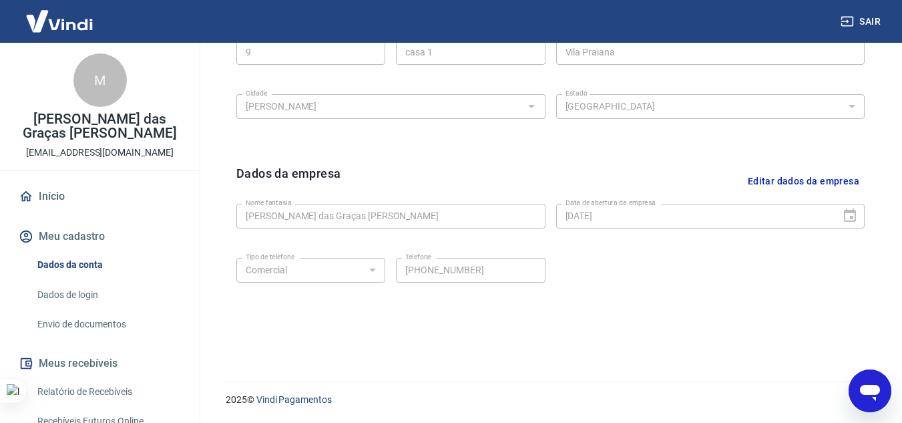
click at [89, 265] on link "Dados da conta" at bounding box center [108, 264] width 152 height 27
click at [90, 299] on link "Dados de login" at bounding box center [108, 294] width 152 height 27
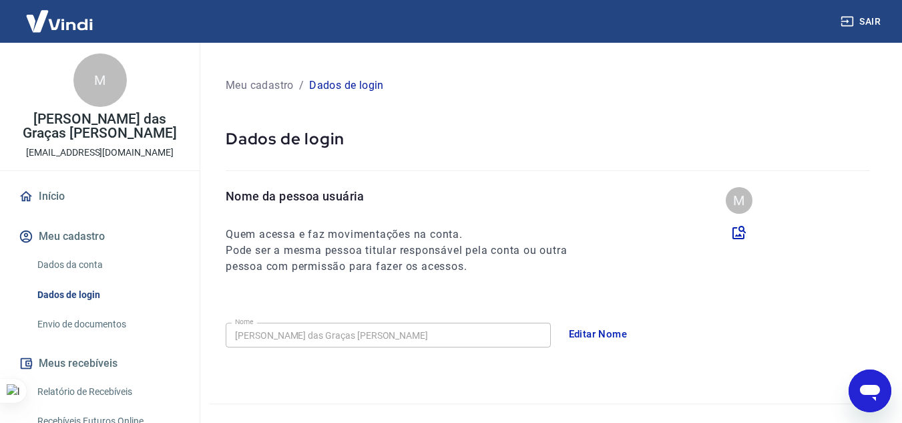
click at [725, 329] on div "Editar Nome" at bounding box center [723, 334] width 325 height 28
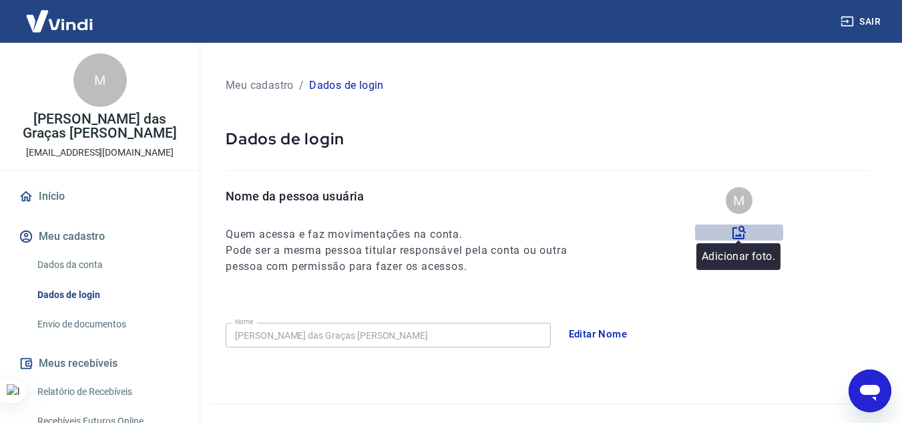
click at [741, 234] on icon at bounding box center [739, 232] width 16 height 16
click at [0, 0] on input "file" at bounding box center [0, 0] width 0 height 0
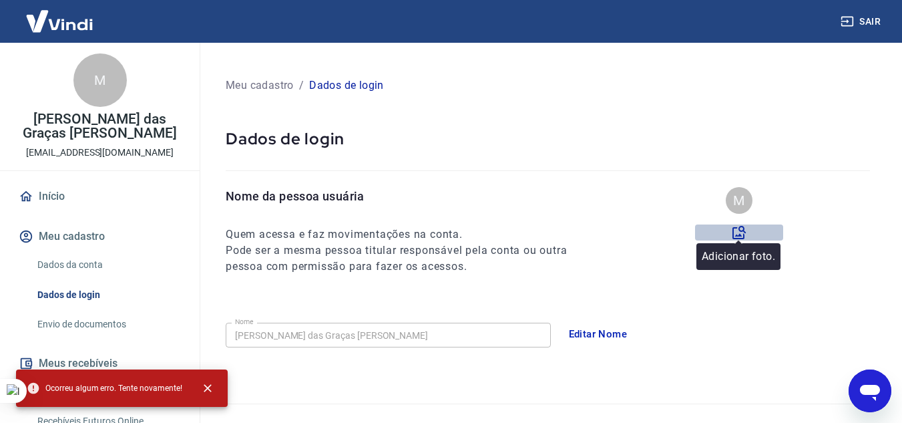
click at [739, 237] on icon at bounding box center [739, 232] width 16 height 16
click at [0, 0] on input "file" at bounding box center [0, 0] width 0 height 0
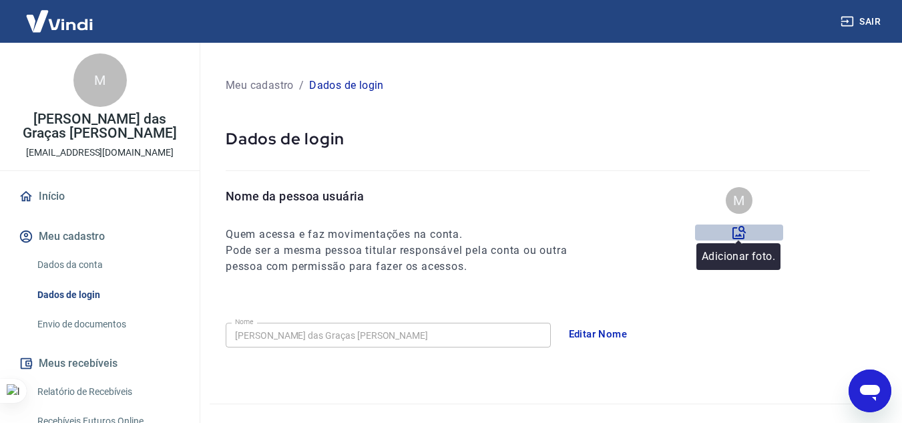
click at [739, 238] on icon at bounding box center [738, 232] width 13 height 13
click at [0, 0] on input "file" at bounding box center [0, 0] width 0 height 0
click at [730, 238] on label at bounding box center [739, 232] width 88 height 16
click at [0, 0] on input "file" at bounding box center [0, 0] width 0 height 0
click at [743, 234] on icon at bounding box center [738, 232] width 13 height 13
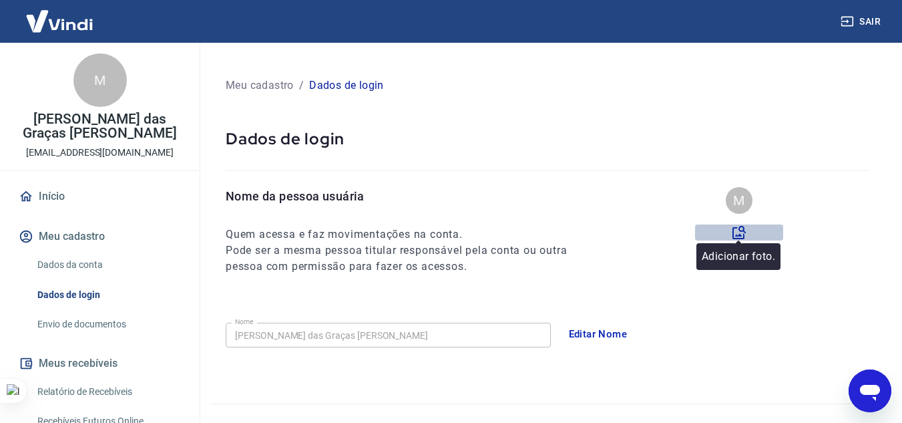
click at [0, 0] on input "file" at bounding box center [0, 0] width 0 height 0
